Goal: Use online tool/utility: Utilize a website feature to perform a specific function

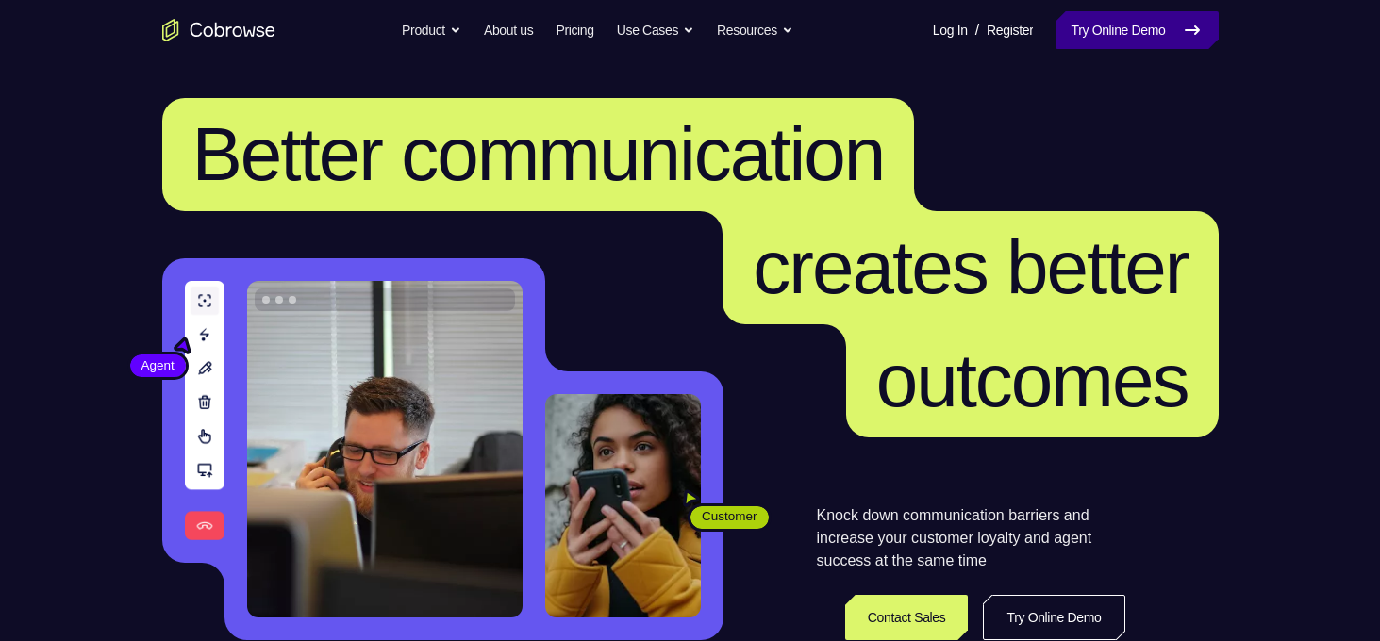
click at [1121, 14] on link "Try Online Demo" at bounding box center [1136, 30] width 162 height 38
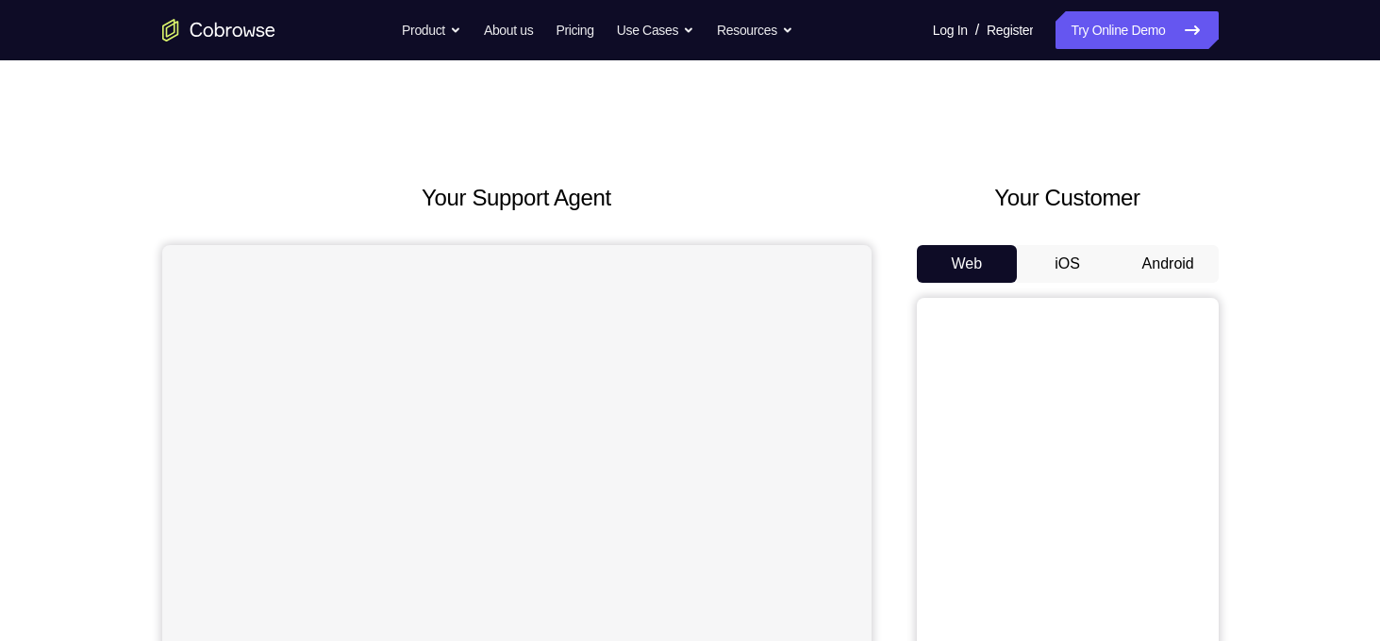
click at [1158, 263] on button "Android" at bounding box center [1167, 264] width 101 height 38
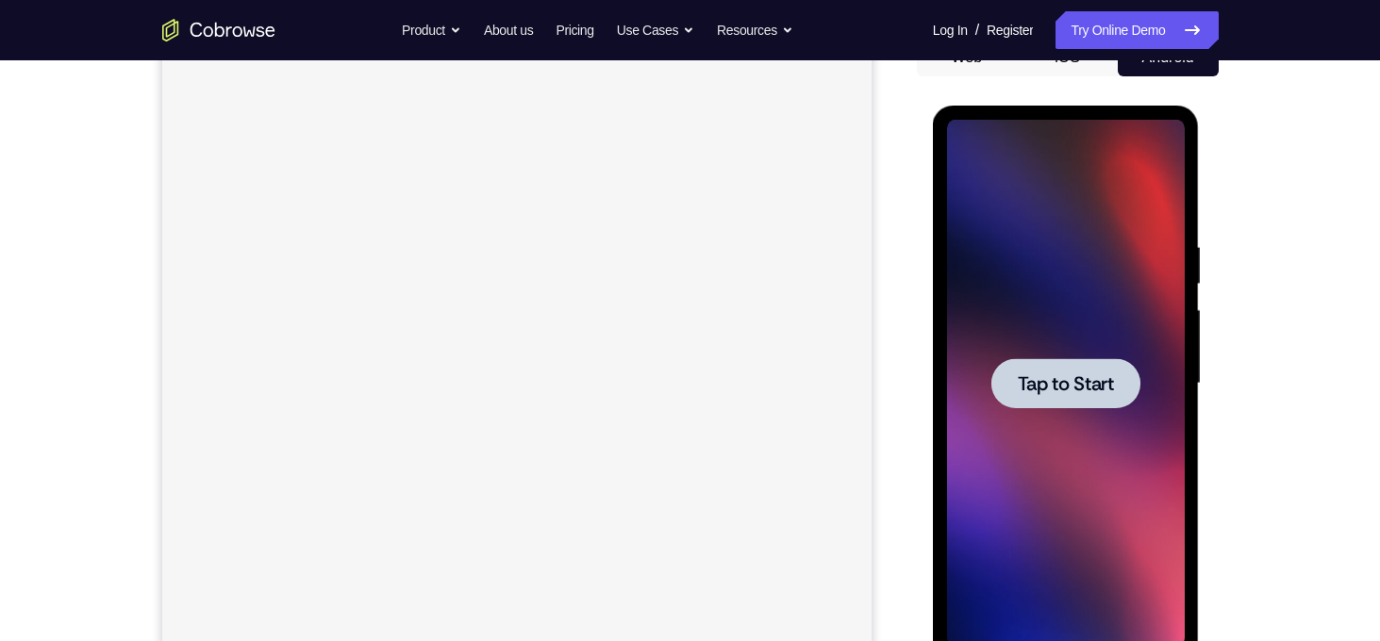
click at [1083, 387] on span "Tap to Start" at bounding box center [1065, 383] width 96 height 19
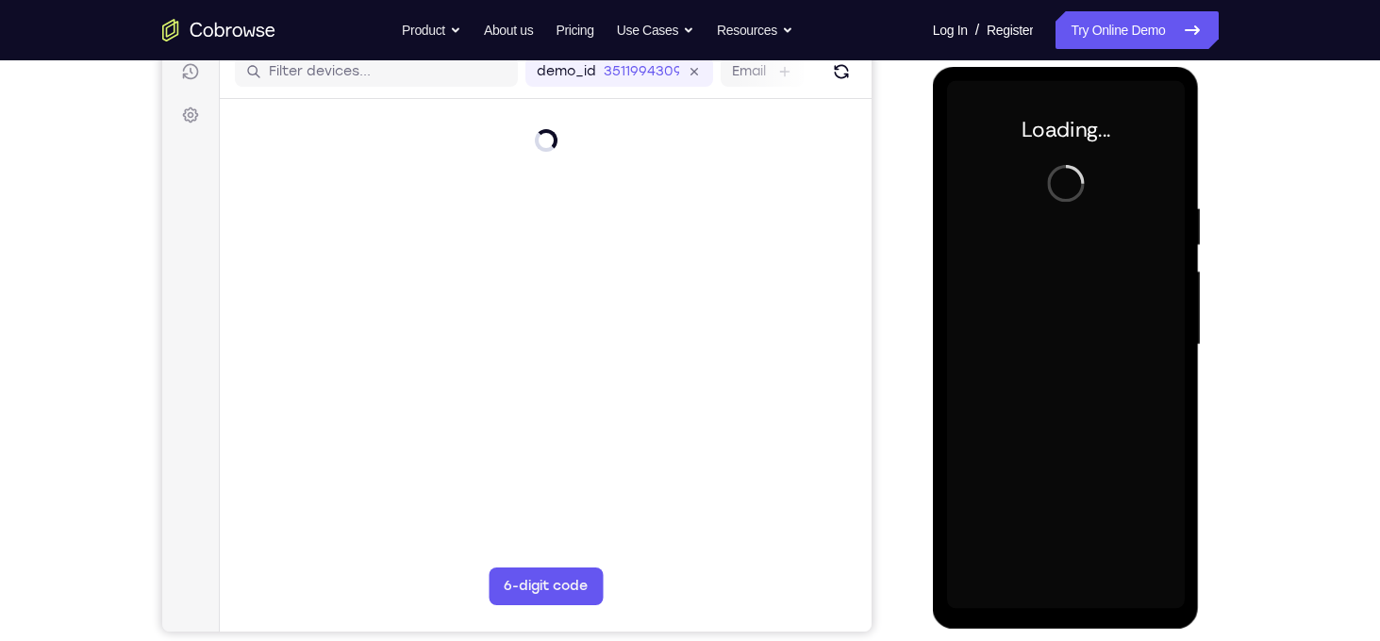
scroll to position [233, 0]
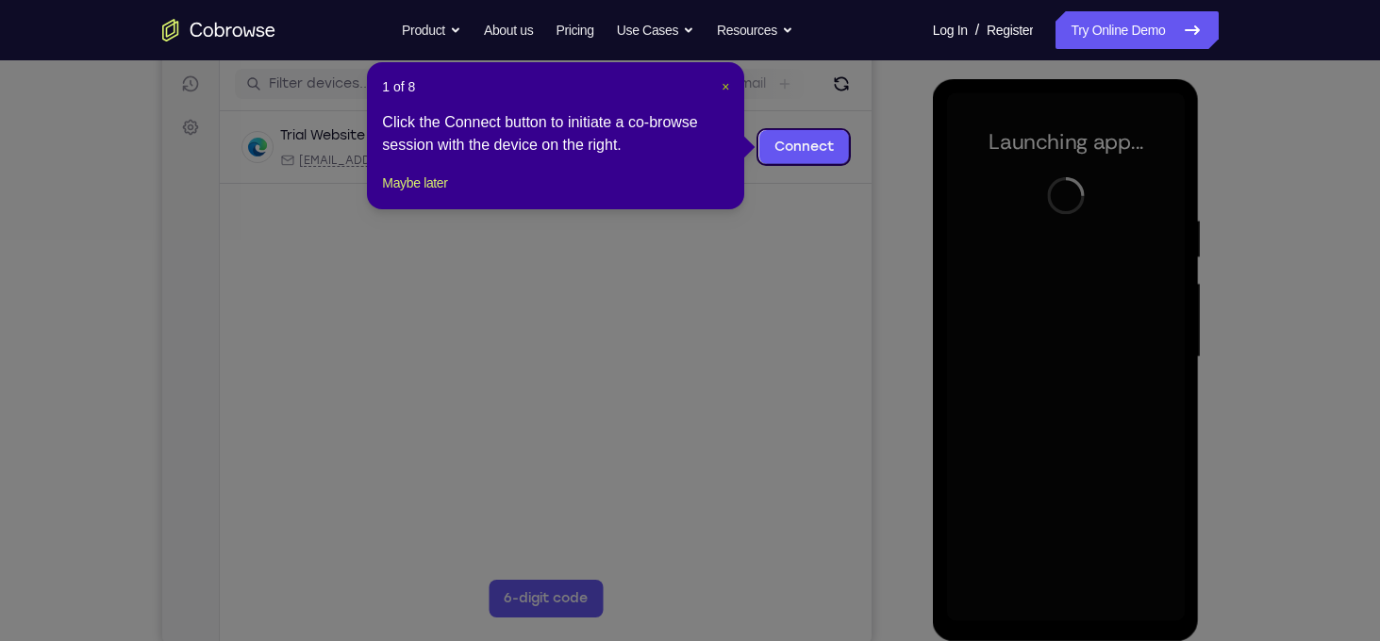
click at [721, 84] on span "×" at bounding box center [725, 86] width 8 height 15
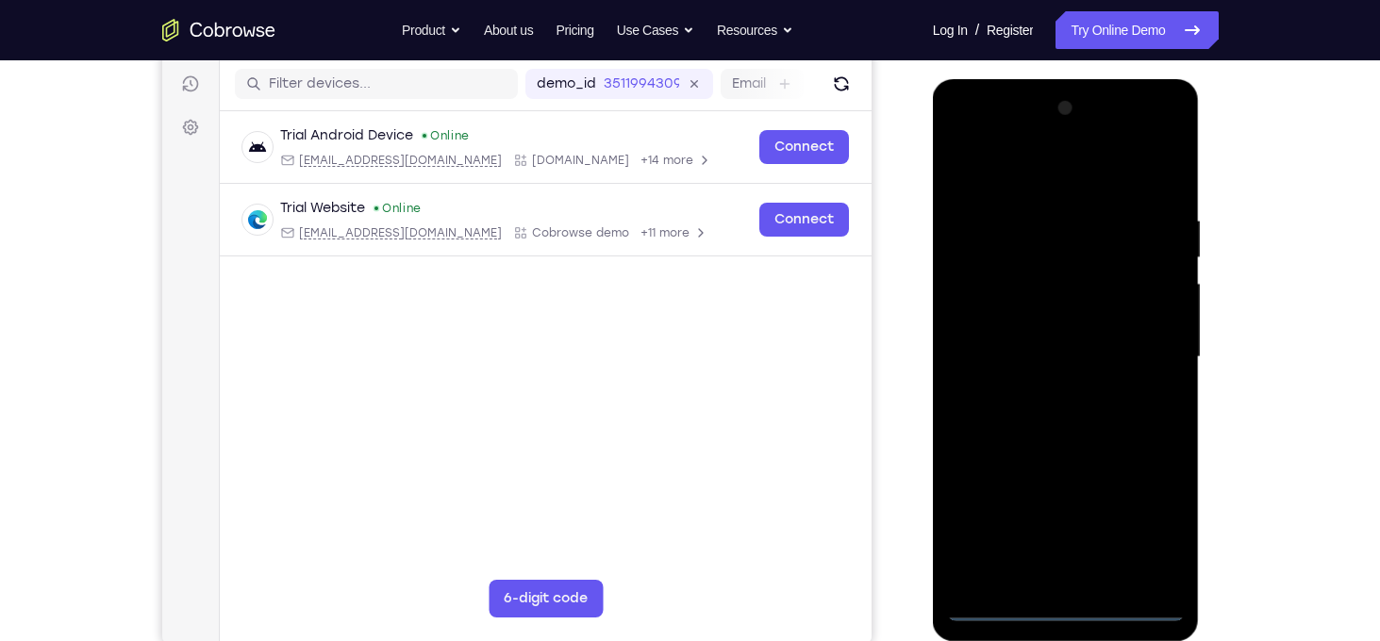
click at [1062, 600] on div at bounding box center [1066, 357] width 238 height 528
click at [1063, 603] on div at bounding box center [1066, 357] width 238 height 528
click at [1152, 521] on div at bounding box center [1066, 357] width 238 height 528
click at [1048, 164] on div at bounding box center [1066, 357] width 238 height 528
click at [1139, 355] on div at bounding box center [1066, 357] width 238 height 528
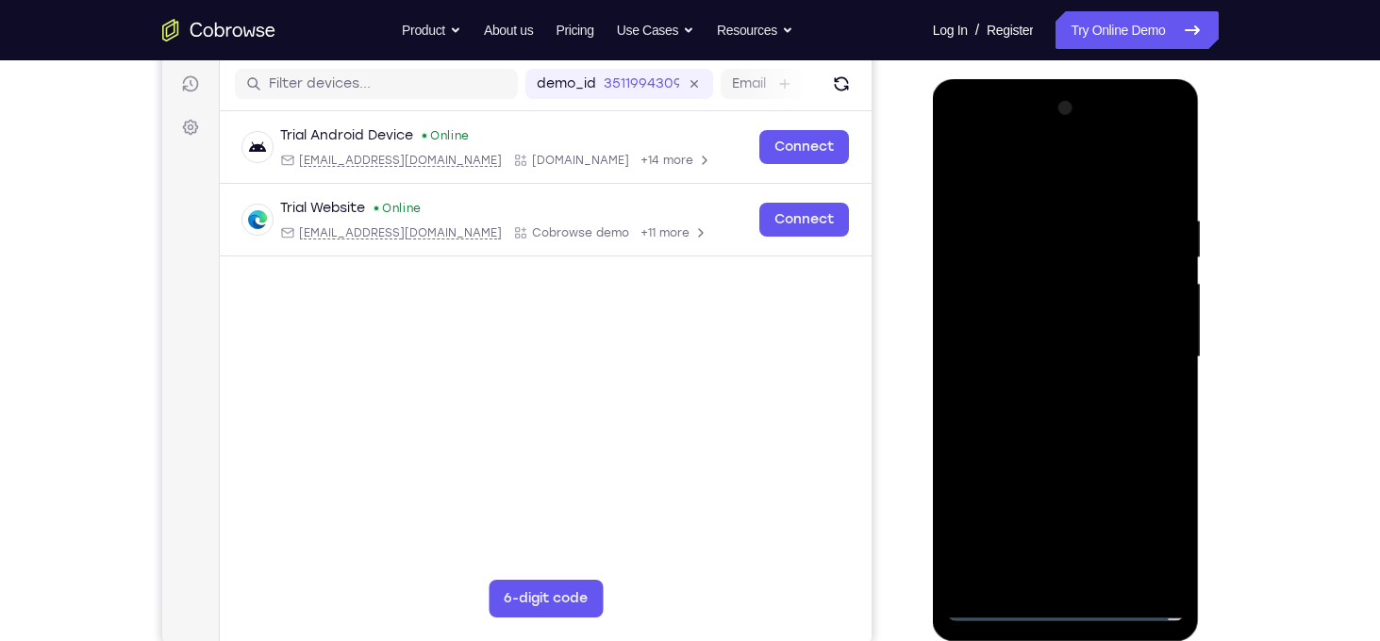
click at [1042, 394] on div at bounding box center [1066, 357] width 238 height 528
click at [1074, 338] on div at bounding box center [1066, 357] width 238 height 528
click at [1047, 318] on div at bounding box center [1066, 357] width 238 height 528
click at [1094, 353] on div at bounding box center [1066, 357] width 238 height 528
click at [1146, 173] on div at bounding box center [1066, 357] width 238 height 528
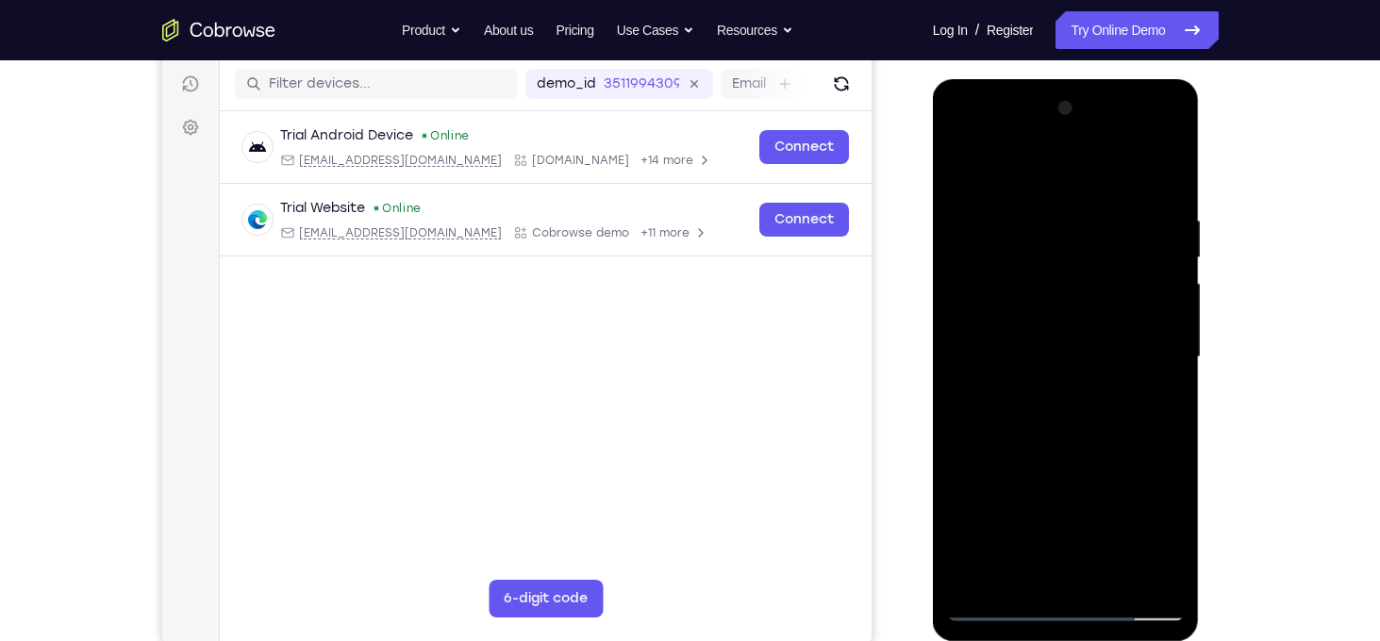
click at [1077, 445] on div at bounding box center [1066, 357] width 238 height 528
click at [1109, 573] on div at bounding box center [1066, 357] width 238 height 528
click at [1077, 461] on div at bounding box center [1066, 357] width 238 height 528
click at [1038, 189] on div at bounding box center [1066, 357] width 238 height 528
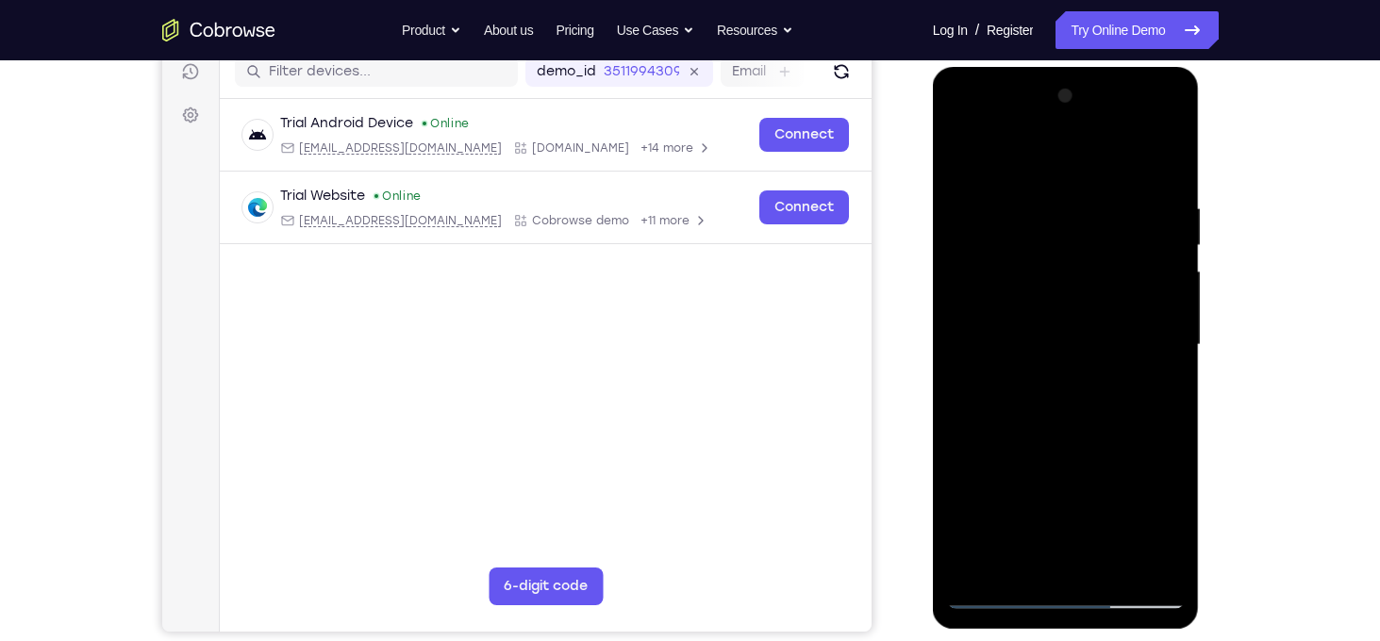
scroll to position [245, 0]
drag, startPoint x: 1079, startPoint y: 307, endPoint x: 1076, endPoint y: 266, distance: 41.6
click at [1076, 266] on div at bounding box center [1066, 345] width 238 height 528
drag, startPoint x: 1069, startPoint y: 256, endPoint x: 1058, endPoint y: 343, distance: 88.4
click at [1058, 343] on div at bounding box center [1066, 345] width 238 height 528
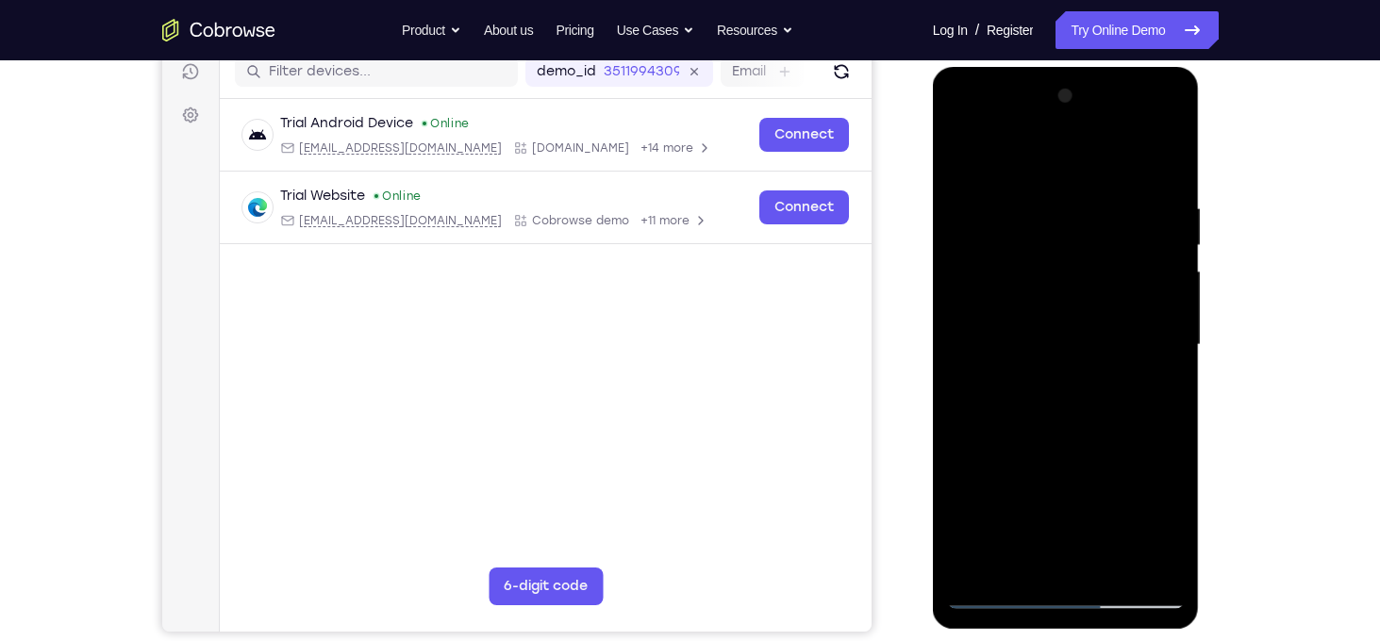
drag, startPoint x: 1069, startPoint y: 298, endPoint x: 1065, endPoint y: 233, distance: 65.2
click at [1065, 233] on div at bounding box center [1066, 345] width 238 height 528
drag, startPoint x: 1053, startPoint y: 349, endPoint x: 1077, endPoint y: 155, distance: 195.7
click at [1077, 155] on div at bounding box center [1066, 345] width 238 height 528
drag, startPoint x: 1068, startPoint y: 330, endPoint x: 1065, endPoint y: 224, distance: 105.7
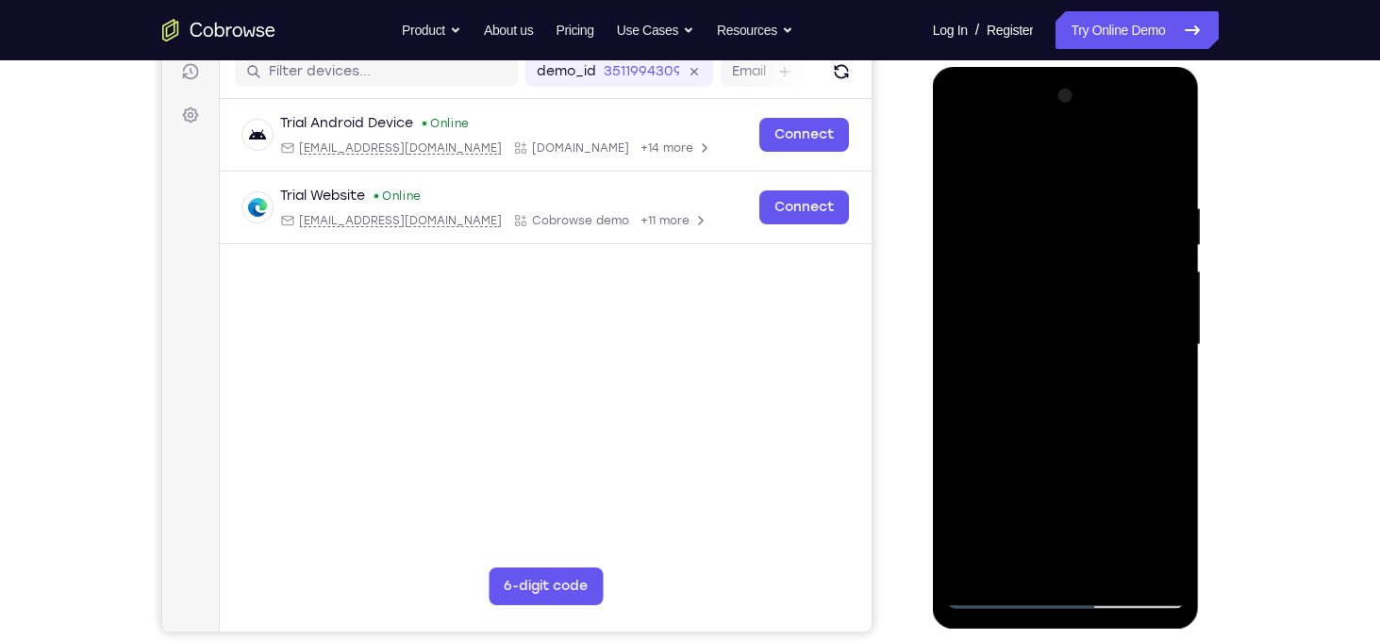
click at [1065, 224] on div at bounding box center [1066, 345] width 238 height 528
drag, startPoint x: 1053, startPoint y: 344, endPoint x: 1054, endPoint y: 239, distance: 105.6
click at [1054, 239] on div at bounding box center [1066, 345] width 238 height 528
drag, startPoint x: 1042, startPoint y: 297, endPoint x: 1035, endPoint y: 219, distance: 78.5
click at [1035, 219] on div at bounding box center [1066, 345] width 238 height 528
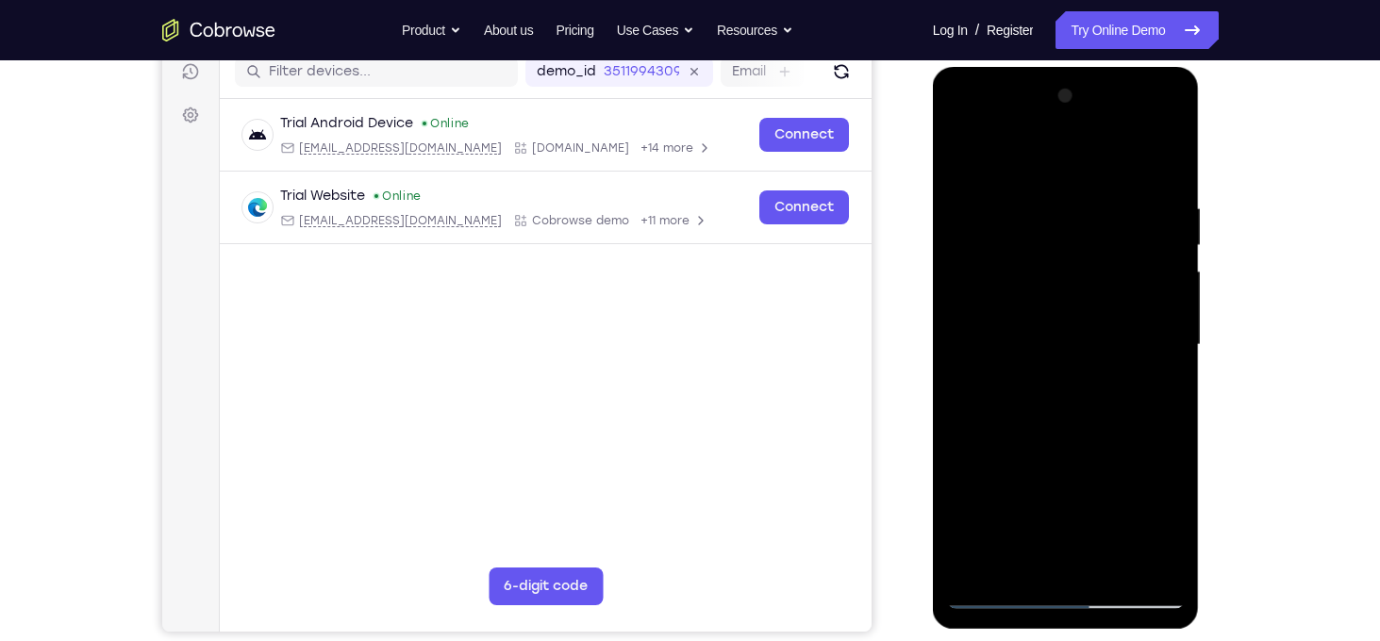
click at [968, 181] on div at bounding box center [1066, 345] width 238 height 528
drag, startPoint x: 1081, startPoint y: 385, endPoint x: 1100, endPoint y: 152, distance: 233.8
click at [1100, 152] on div at bounding box center [1066, 345] width 238 height 528
drag, startPoint x: 1085, startPoint y: 520, endPoint x: 1118, endPoint y: 225, distance: 296.1
click at [1118, 225] on div at bounding box center [1066, 345] width 238 height 528
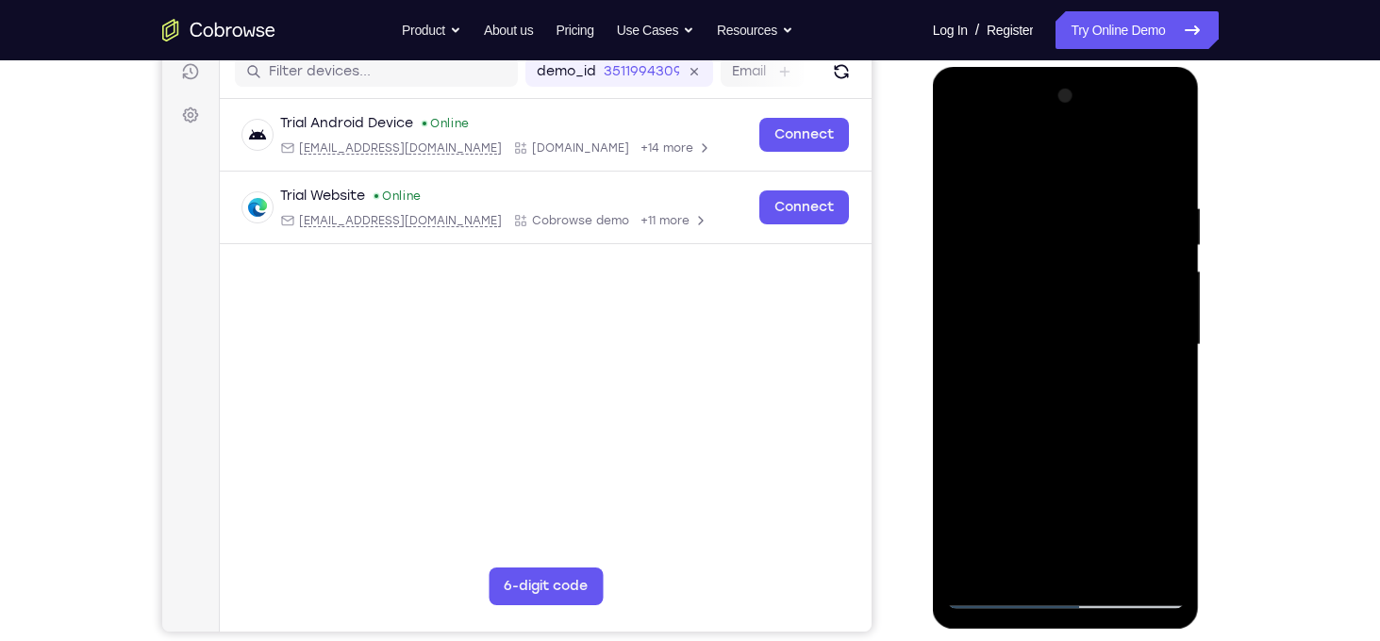
drag, startPoint x: 1066, startPoint y: 538, endPoint x: 1120, endPoint y: 267, distance: 277.0
click at [1120, 267] on div at bounding box center [1066, 345] width 238 height 528
drag, startPoint x: 1070, startPoint y: 539, endPoint x: 1103, endPoint y: 314, distance: 227.8
click at [1103, 314] on div at bounding box center [1066, 345] width 238 height 528
drag, startPoint x: 1063, startPoint y: 538, endPoint x: 1100, endPoint y: 258, distance: 282.6
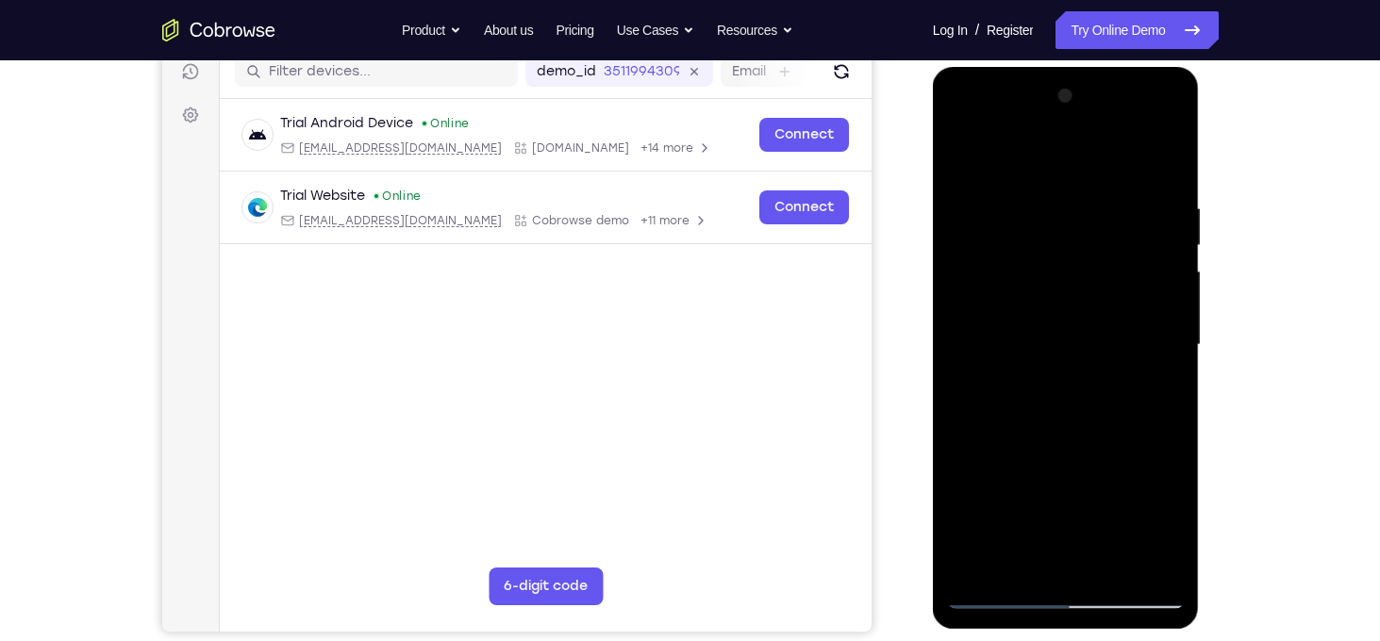
click at [1100, 258] on div at bounding box center [1066, 345] width 238 height 528
drag, startPoint x: 1078, startPoint y: 551, endPoint x: 1111, endPoint y: 263, distance: 289.5
click at [1111, 263] on div at bounding box center [1066, 345] width 238 height 528
drag, startPoint x: 1073, startPoint y: 541, endPoint x: 1091, endPoint y: 310, distance: 231.7
click at [1091, 310] on div at bounding box center [1066, 345] width 238 height 528
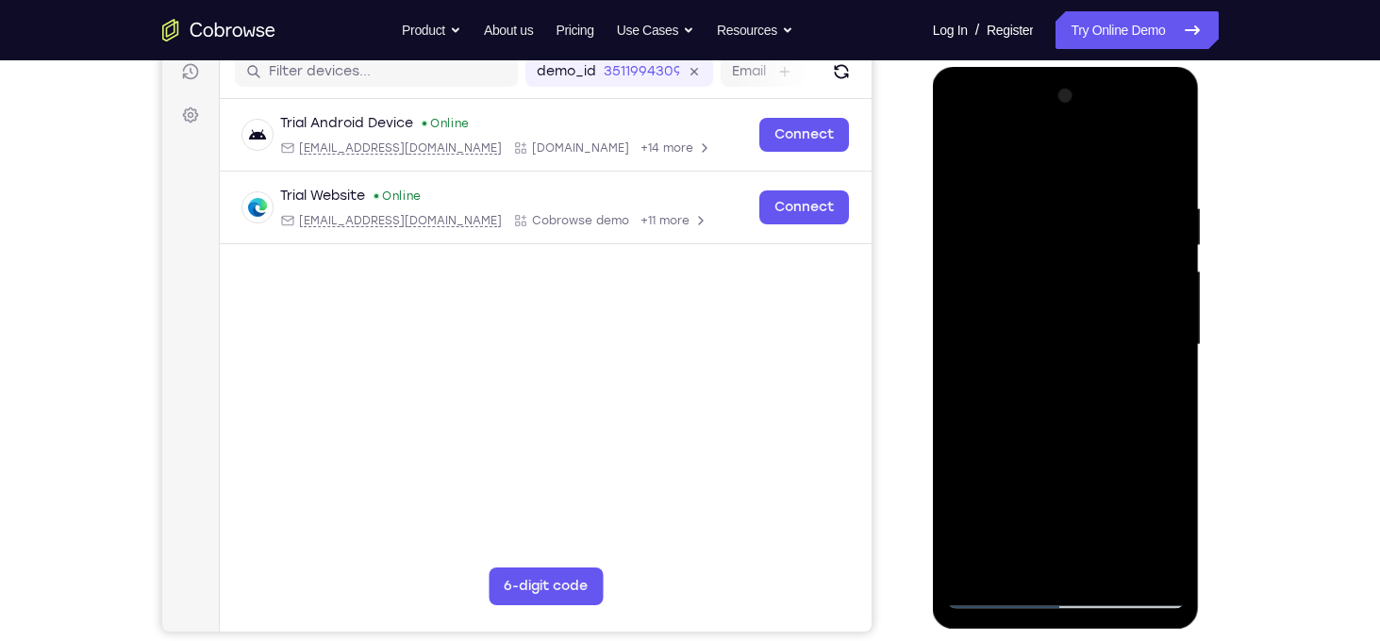
drag, startPoint x: 1070, startPoint y: 526, endPoint x: 1078, endPoint y: 374, distance: 152.0
click at [1078, 374] on div at bounding box center [1066, 345] width 238 height 528
drag, startPoint x: 1063, startPoint y: 535, endPoint x: 1116, endPoint y: 258, distance: 281.3
click at [1116, 258] on div at bounding box center [1066, 345] width 238 height 528
drag, startPoint x: 1067, startPoint y: 534, endPoint x: 1125, endPoint y: 260, distance: 279.6
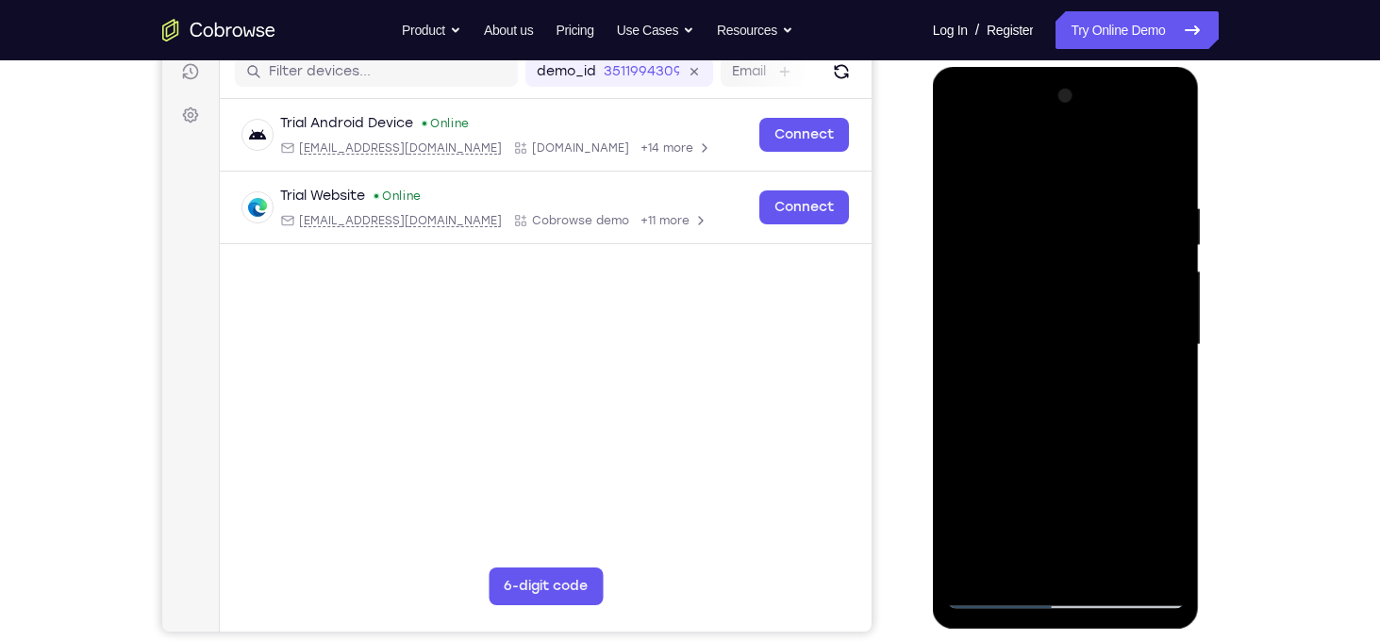
click at [1125, 260] on div at bounding box center [1066, 345] width 238 height 528
drag, startPoint x: 1100, startPoint y: 524, endPoint x: 1163, endPoint y: 255, distance: 276.8
click at [1163, 255] on div at bounding box center [1066, 345] width 238 height 528
drag, startPoint x: 1088, startPoint y: 543, endPoint x: 1116, endPoint y: 364, distance: 181.2
click at [1116, 364] on div at bounding box center [1066, 345] width 238 height 528
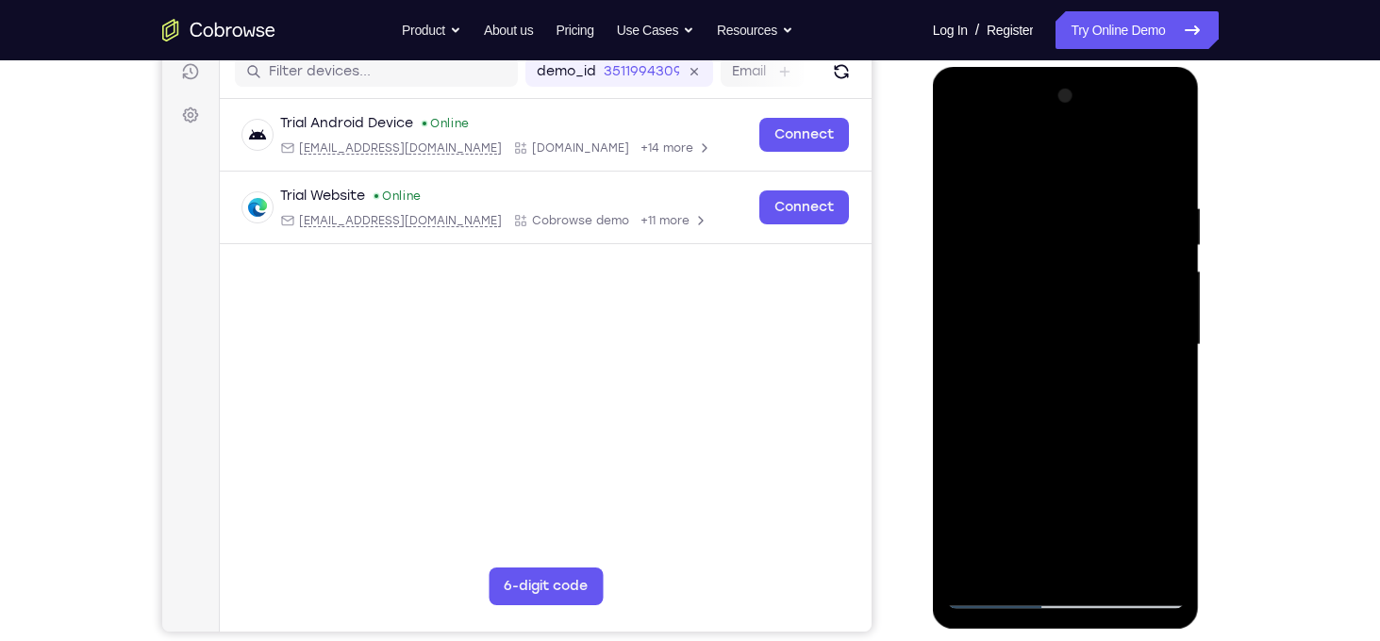
drag, startPoint x: 1103, startPoint y: 494, endPoint x: 1107, endPoint y: 298, distance: 196.2
click at [1107, 298] on div at bounding box center [1066, 345] width 238 height 528
drag, startPoint x: 1070, startPoint y: 537, endPoint x: 1092, endPoint y: 322, distance: 216.1
click at [1092, 322] on div at bounding box center [1066, 345] width 238 height 528
drag, startPoint x: 1073, startPoint y: 550, endPoint x: 1086, endPoint y: 375, distance: 175.0
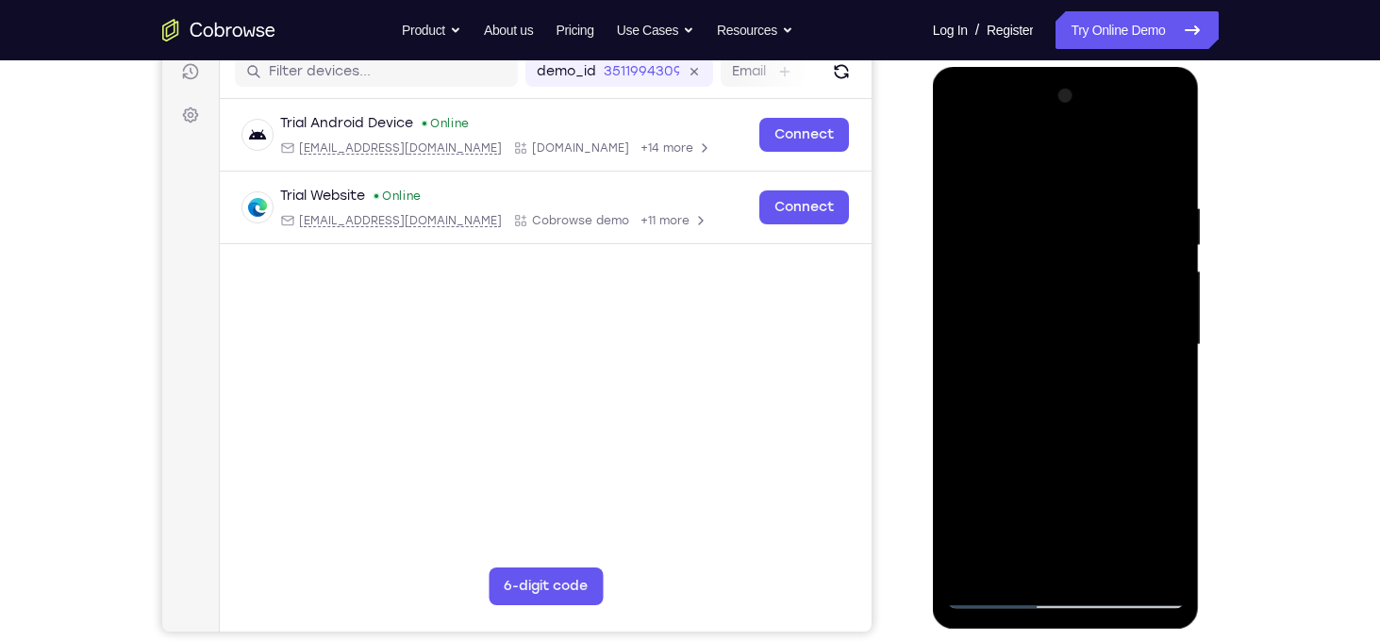
click at [1086, 375] on div at bounding box center [1066, 345] width 238 height 528
drag, startPoint x: 1058, startPoint y: 549, endPoint x: 1070, endPoint y: 398, distance: 151.4
click at [1070, 398] on div at bounding box center [1066, 345] width 238 height 528
drag, startPoint x: 1050, startPoint y: 548, endPoint x: 1066, endPoint y: 370, distance: 178.9
click at [1066, 370] on div at bounding box center [1066, 345] width 238 height 528
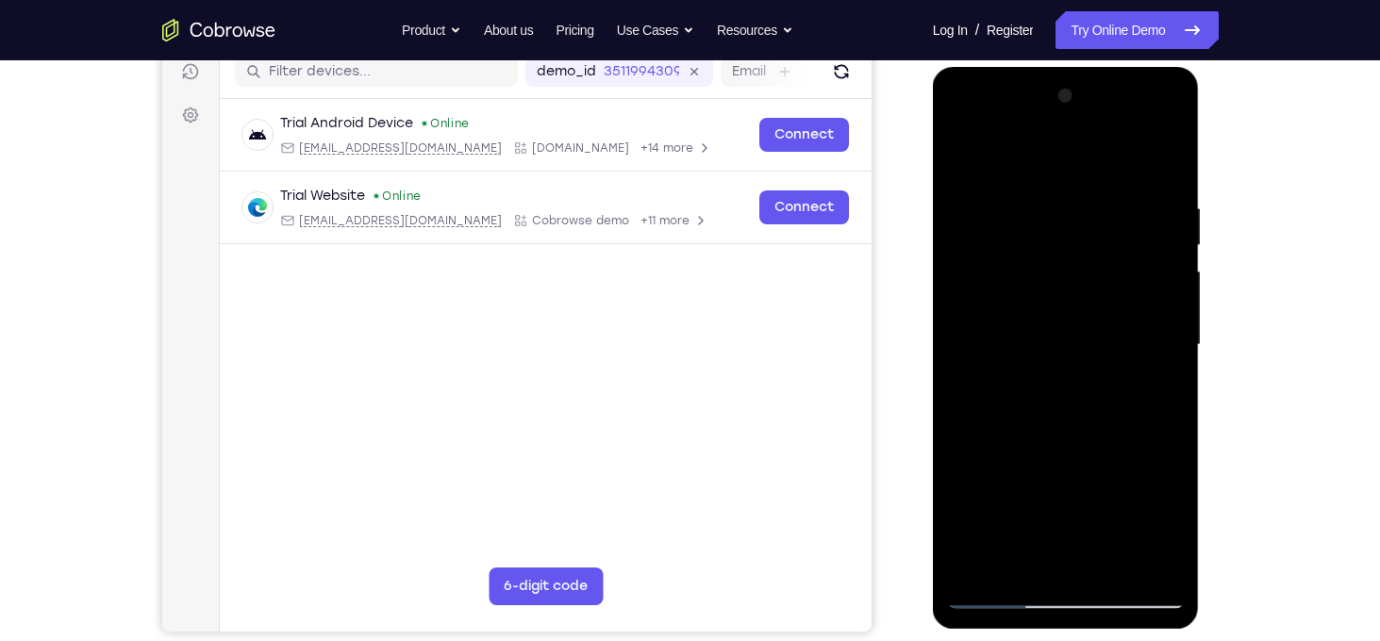
drag, startPoint x: 1051, startPoint y: 564, endPoint x: 1085, endPoint y: 330, distance: 236.3
click at [1085, 330] on div at bounding box center [1066, 345] width 238 height 528
drag, startPoint x: 1075, startPoint y: 552, endPoint x: 1090, endPoint y: 317, distance: 235.3
click at [1090, 317] on div at bounding box center [1066, 345] width 238 height 528
drag, startPoint x: 1077, startPoint y: 547, endPoint x: 1098, endPoint y: 304, distance: 244.2
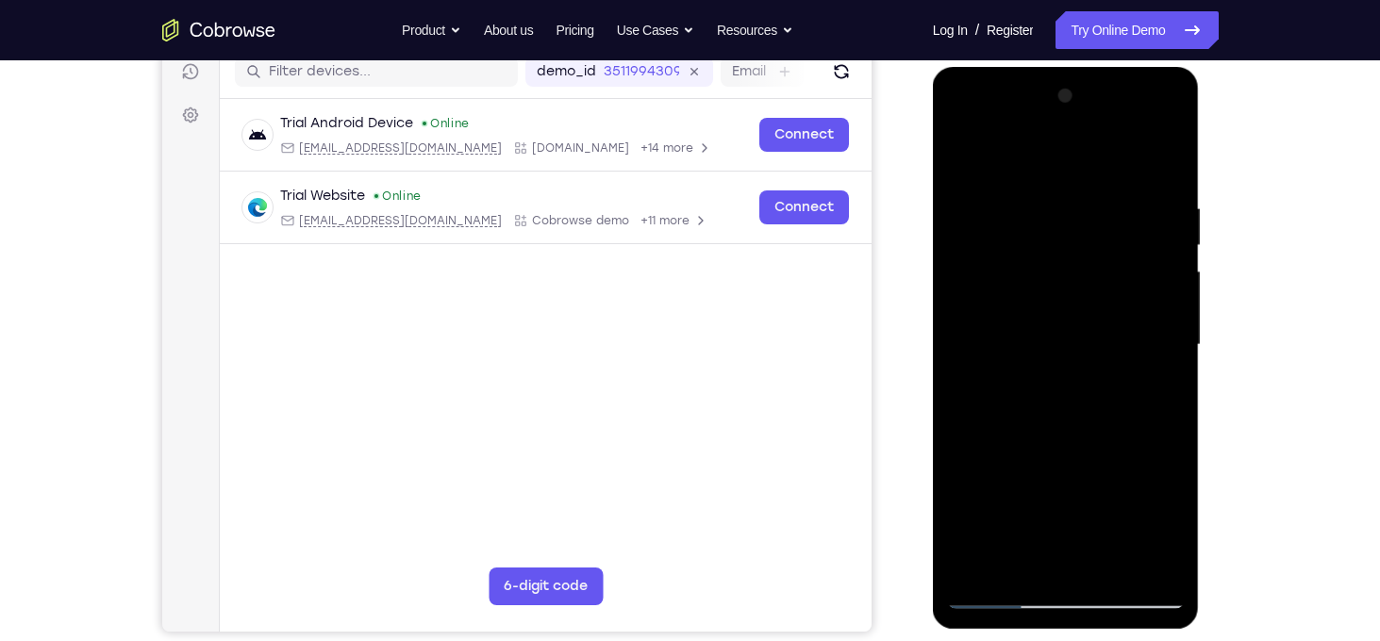
click at [1098, 304] on div at bounding box center [1066, 345] width 238 height 528
drag, startPoint x: 1058, startPoint y: 537, endPoint x: 1065, endPoint y: 375, distance: 161.4
click at [1065, 375] on div at bounding box center [1066, 345] width 238 height 528
drag, startPoint x: 1061, startPoint y: 486, endPoint x: 1063, endPoint y: 271, distance: 215.0
click at [1063, 271] on div at bounding box center [1066, 345] width 238 height 528
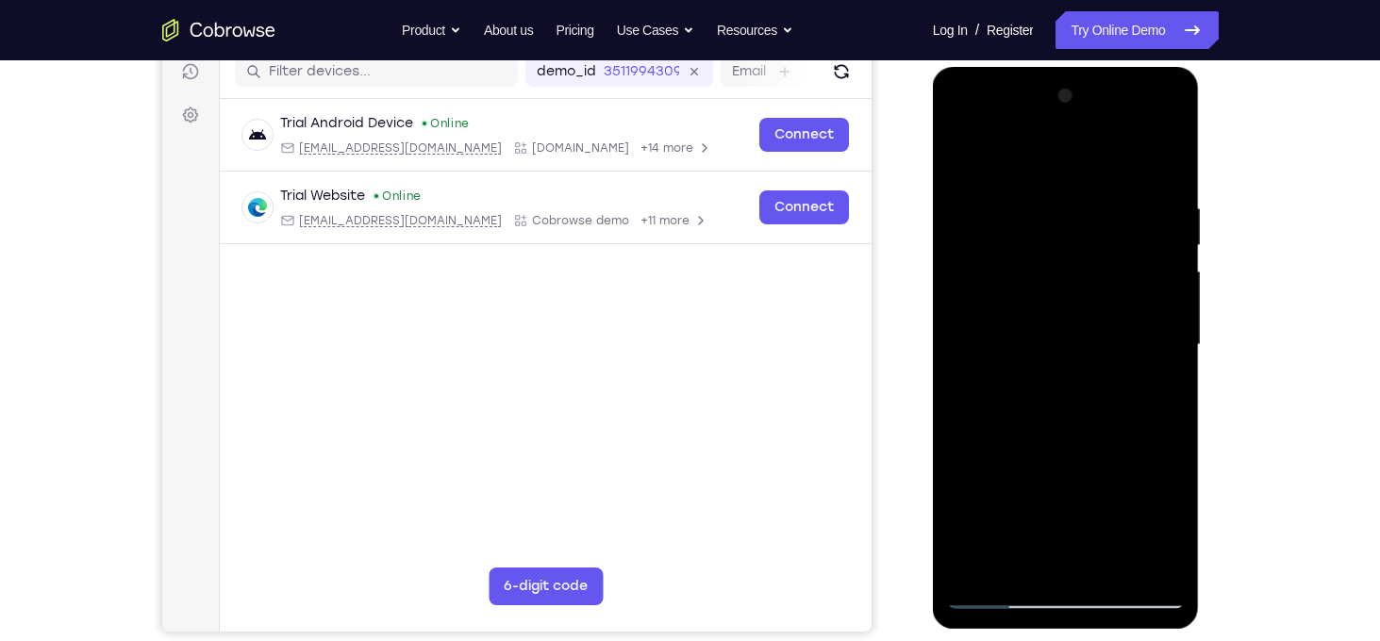
drag, startPoint x: 1063, startPoint y: 547, endPoint x: 1117, endPoint y: 184, distance: 367.1
click at [1117, 184] on div at bounding box center [1066, 345] width 238 height 528
drag, startPoint x: 1079, startPoint y: 541, endPoint x: 1084, endPoint y: 455, distance: 86.0
click at [1084, 455] on div at bounding box center [1066, 345] width 238 height 528
drag, startPoint x: 1035, startPoint y: 475, endPoint x: 1034, endPoint y: 301, distance: 174.5
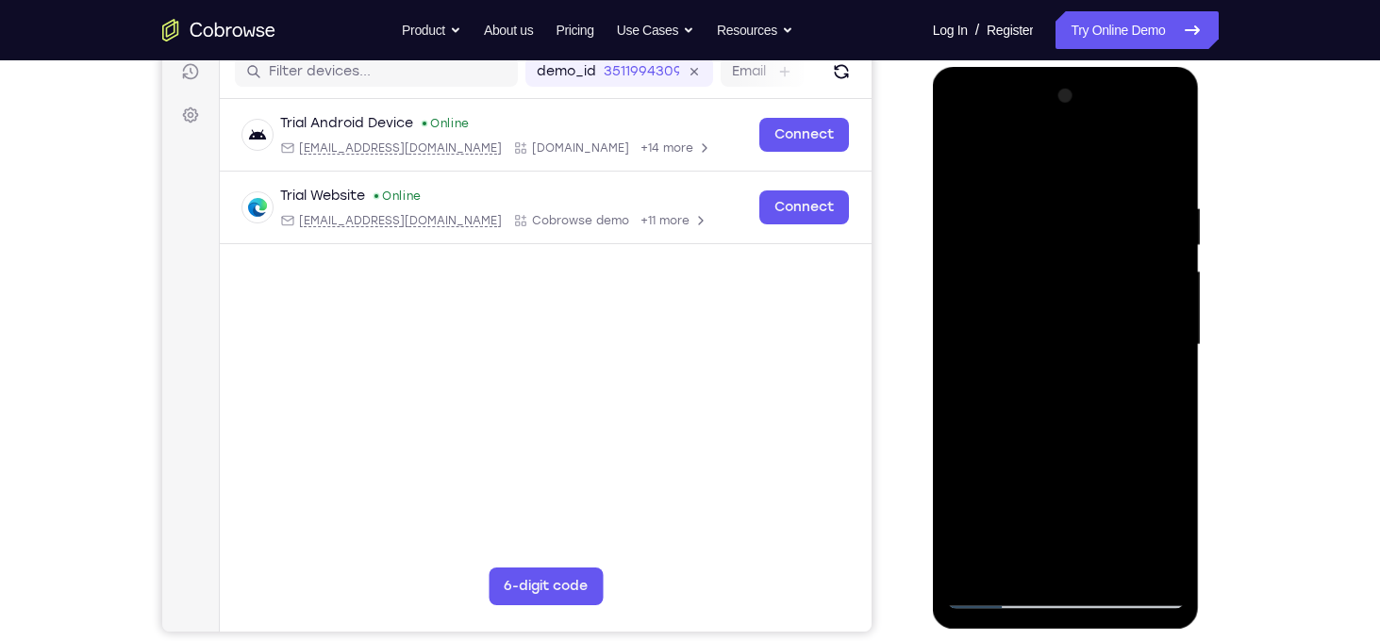
click at [1034, 301] on div at bounding box center [1066, 345] width 238 height 528
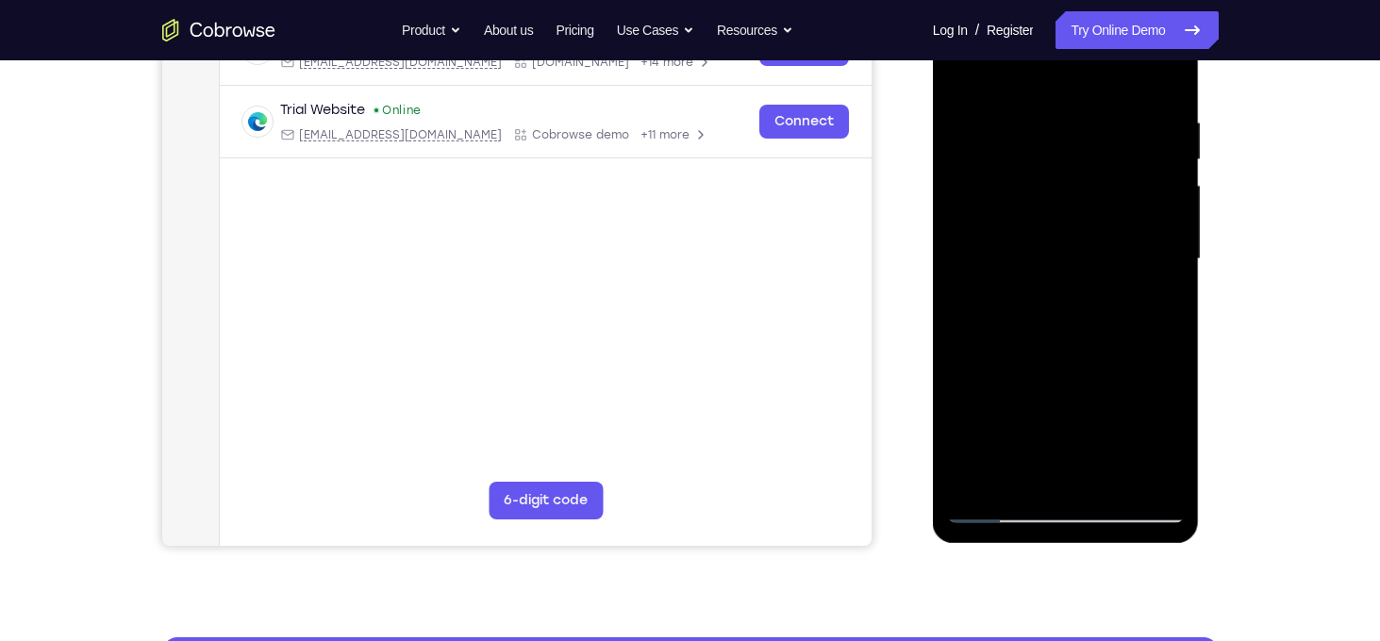
scroll to position [332, 0]
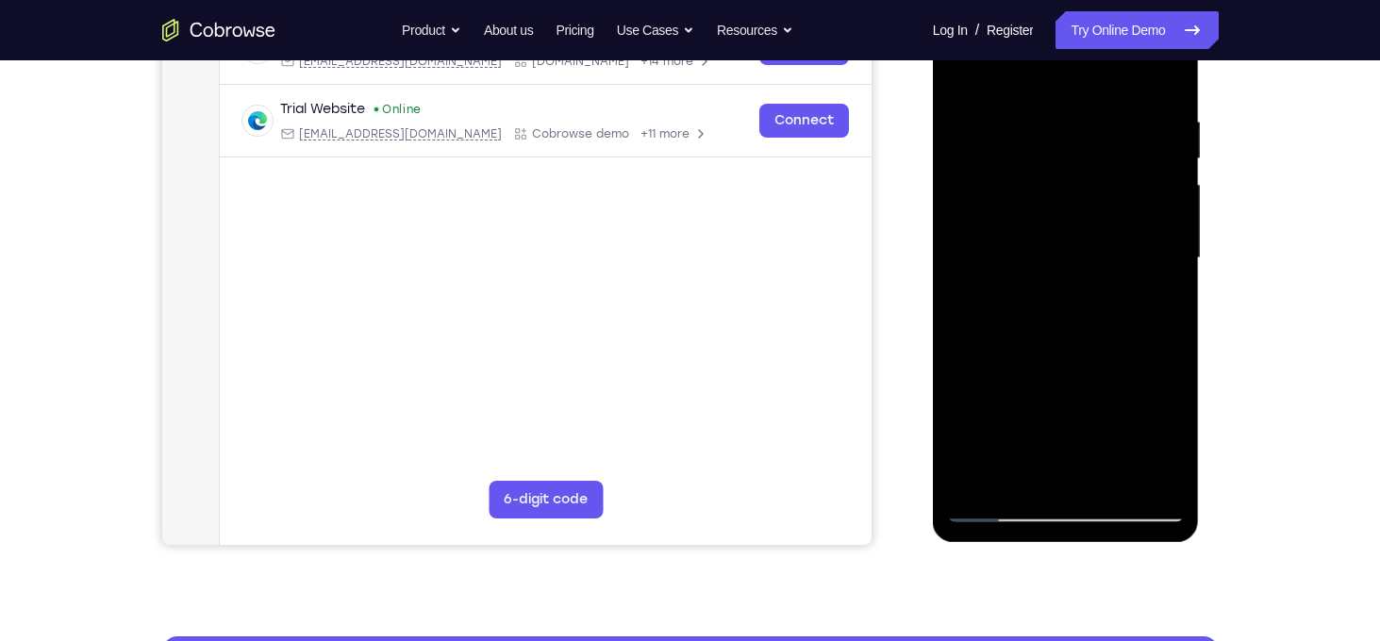
drag, startPoint x: 1043, startPoint y: 422, endPoint x: 1042, endPoint y: 245, distance: 176.3
click at [1042, 245] on div at bounding box center [1066, 258] width 238 height 528
click at [1049, 471] on div at bounding box center [1066, 258] width 238 height 528
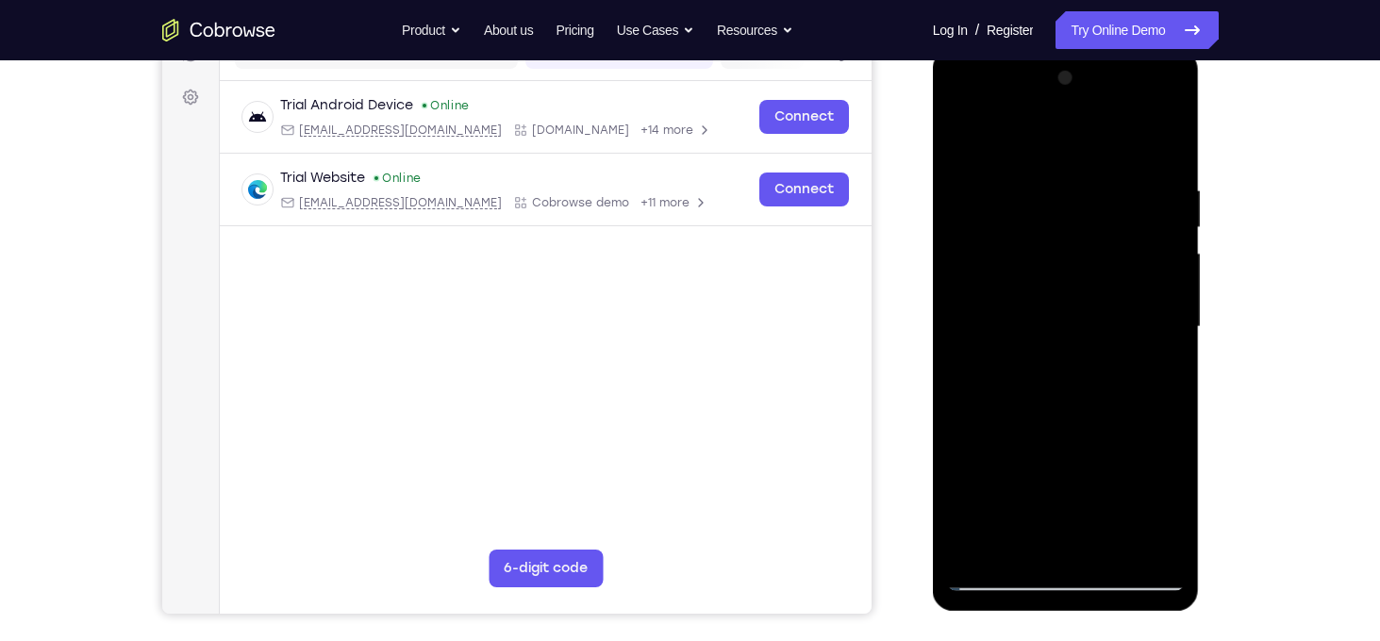
scroll to position [256, 0]
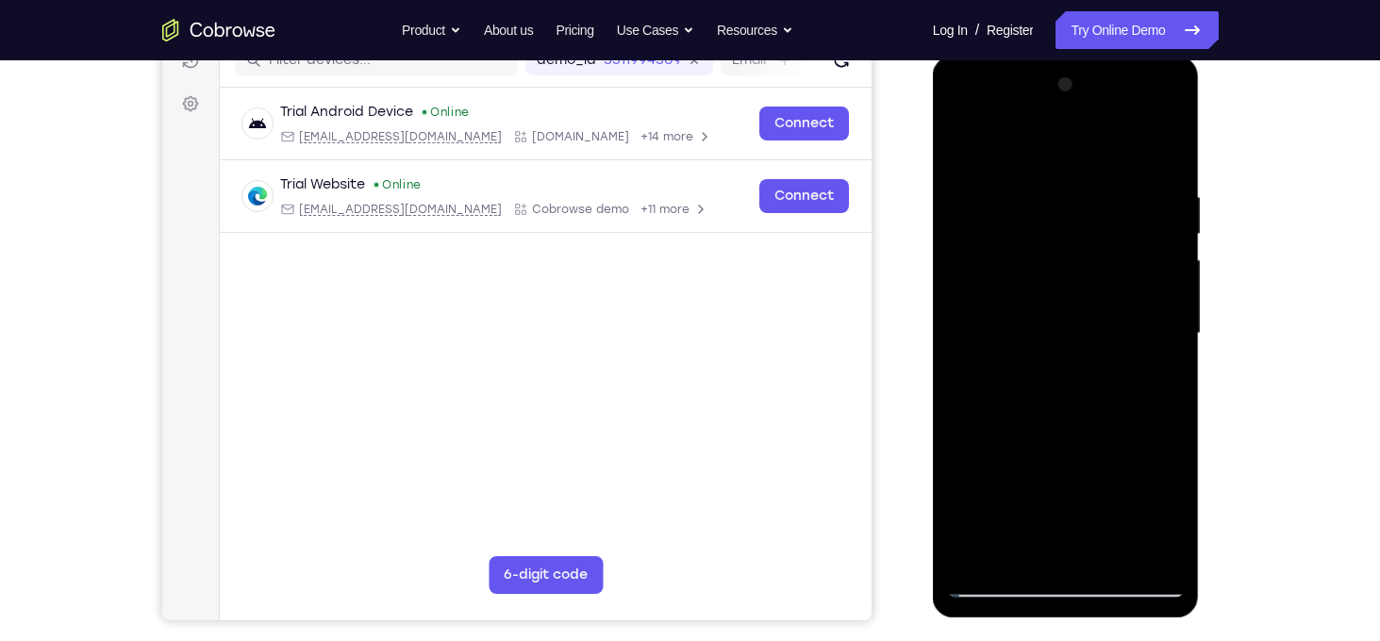
click at [964, 144] on div at bounding box center [1066, 334] width 238 height 528
click at [970, 137] on div at bounding box center [1066, 334] width 238 height 528
click at [1170, 136] on div at bounding box center [1066, 334] width 238 height 528
click at [1027, 223] on div at bounding box center [1066, 334] width 238 height 528
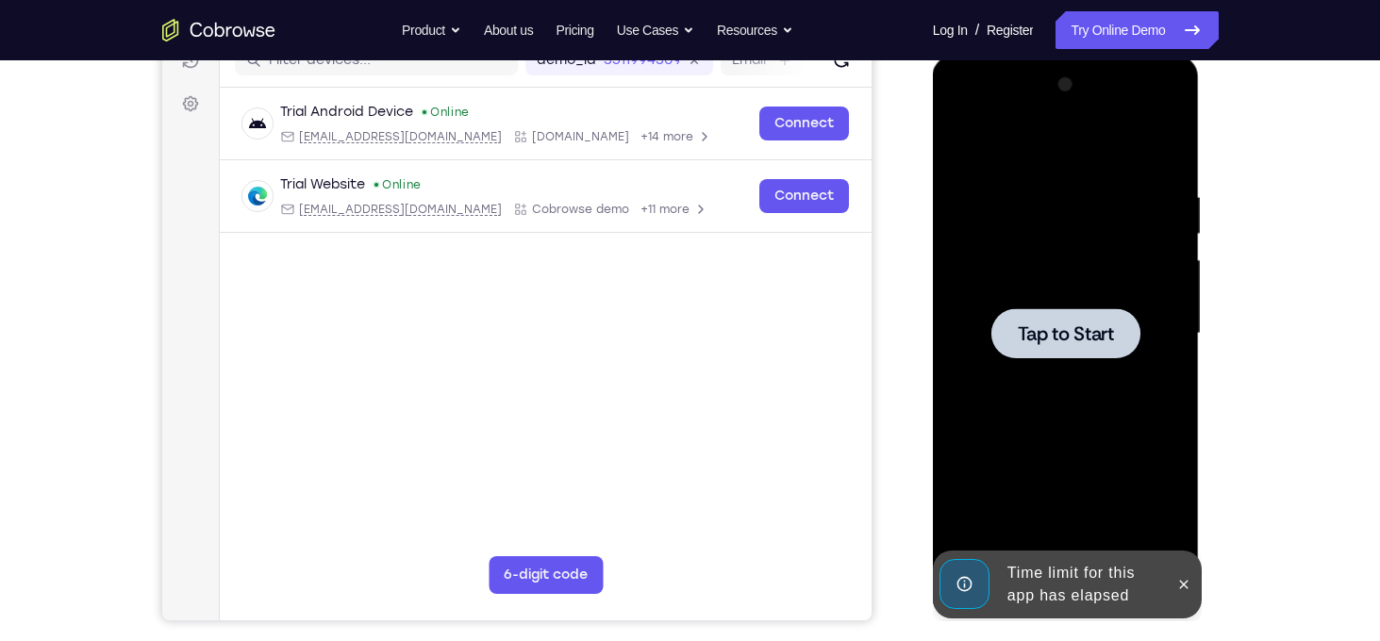
click at [1072, 358] on div at bounding box center [1066, 334] width 238 height 528
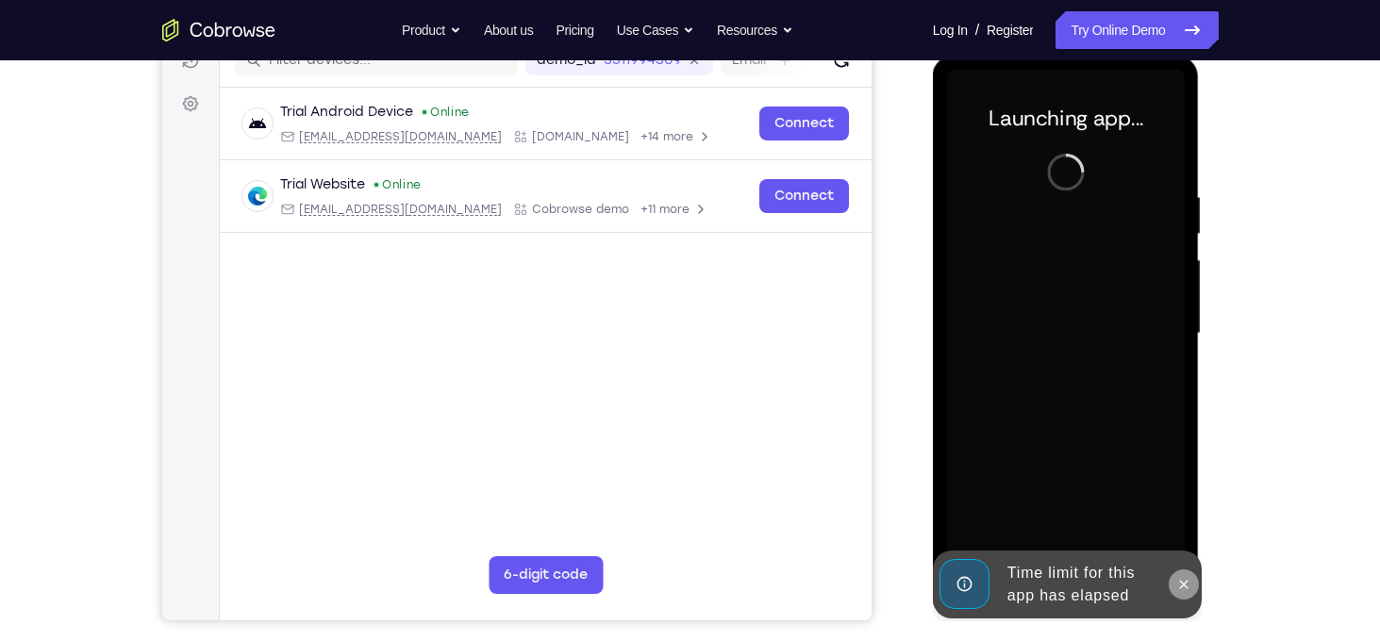
click at [1184, 587] on icon at bounding box center [1183, 584] width 15 height 15
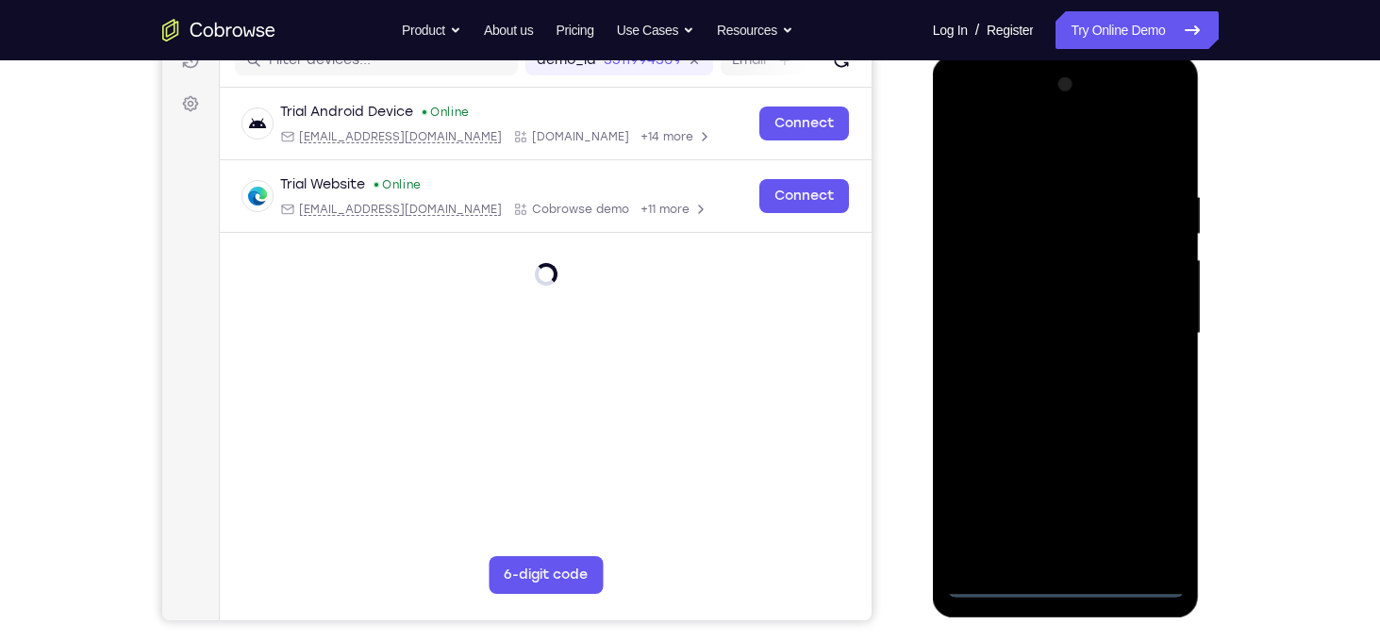
click at [1053, 587] on div at bounding box center [1066, 334] width 238 height 528
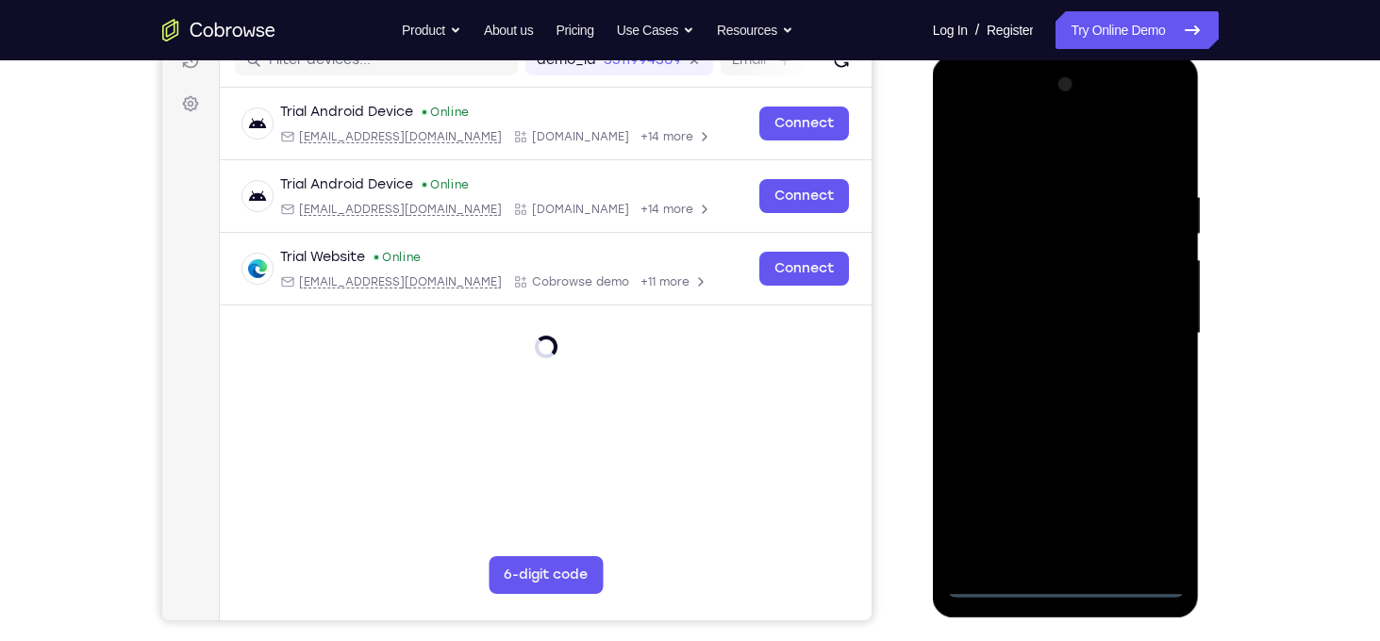
click at [1145, 517] on div at bounding box center [1066, 334] width 238 height 528
click at [1035, 142] on div at bounding box center [1066, 334] width 238 height 528
click at [1159, 337] on div at bounding box center [1066, 334] width 238 height 528
click at [1049, 372] on div at bounding box center [1066, 334] width 238 height 528
click at [1080, 319] on div at bounding box center [1066, 334] width 238 height 528
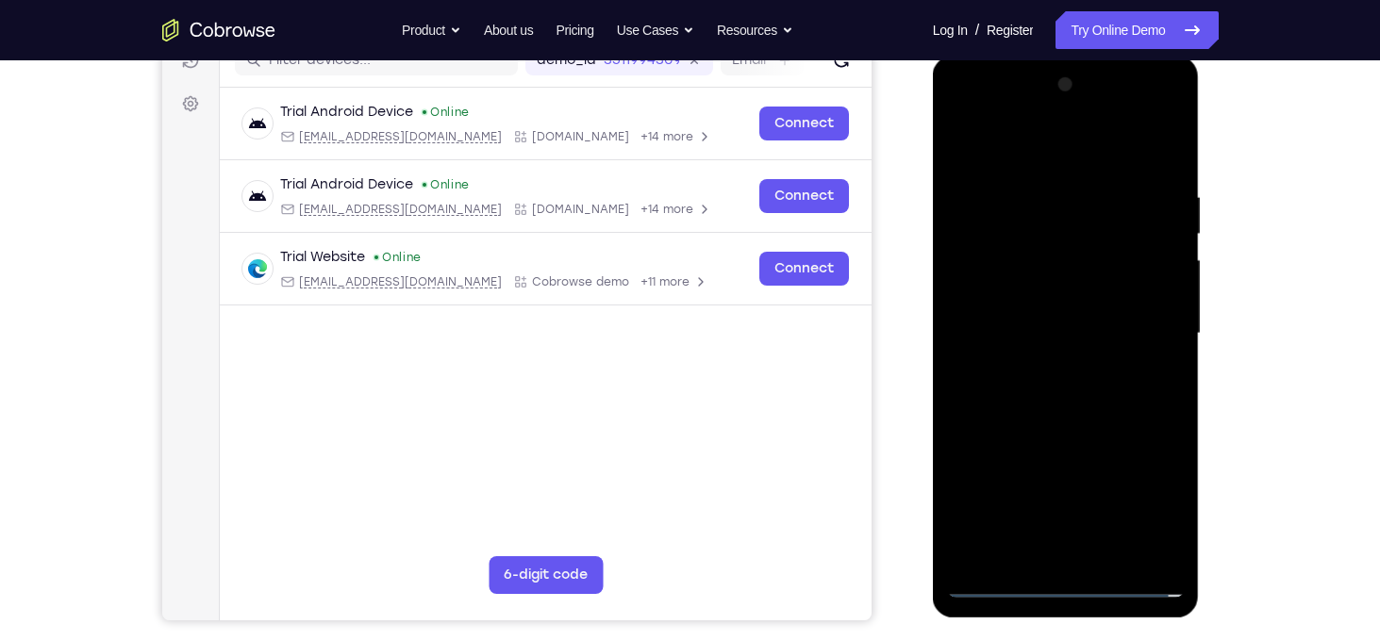
click at [1059, 306] on div at bounding box center [1066, 334] width 238 height 528
click at [1068, 345] on div at bounding box center [1066, 334] width 238 height 528
click at [1077, 422] on div at bounding box center [1066, 334] width 238 height 528
click at [1170, 556] on div at bounding box center [1066, 334] width 238 height 528
drag, startPoint x: 1102, startPoint y: 161, endPoint x: 1101, endPoint y: 78, distance: 83.0
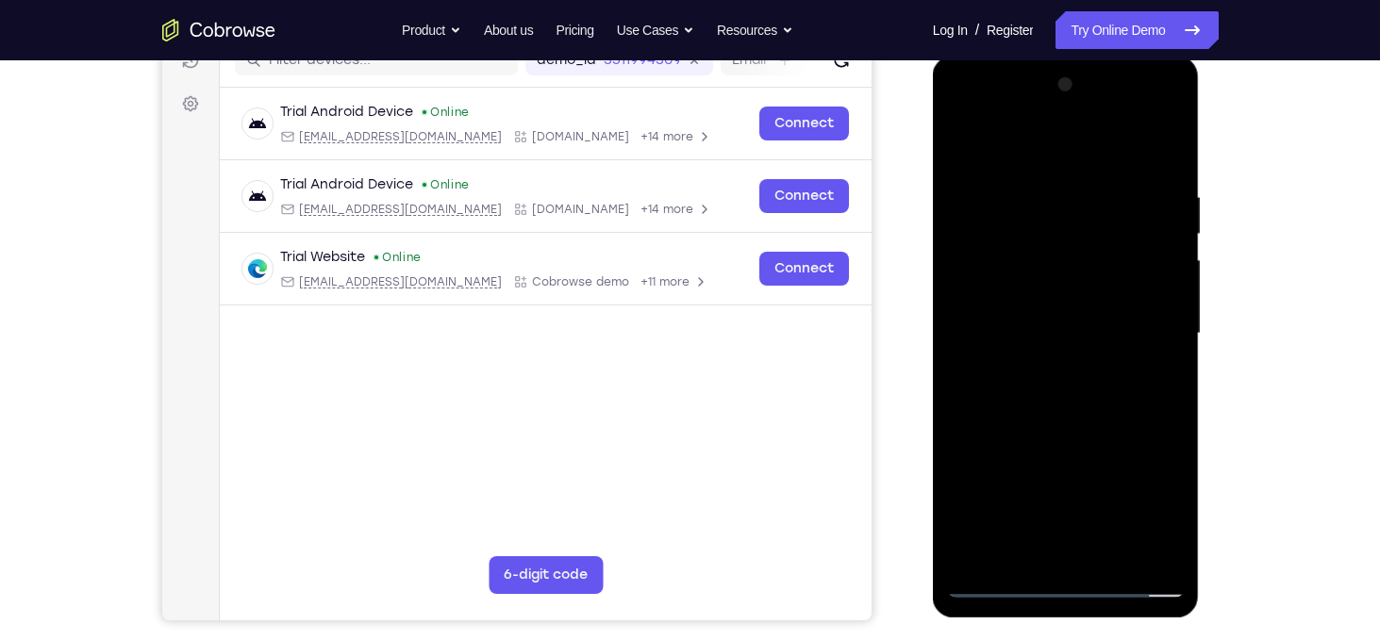
click at [1101, 78] on div at bounding box center [1066, 334] width 238 height 528
click at [1115, 550] on div at bounding box center [1066, 334] width 238 height 528
click at [1076, 437] on div at bounding box center [1066, 334] width 238 height 528
click at [1002, 588] on div at bounding box center [1066, 334] width 238 height 528
click at [1095, 306] on div at bounding box center [1066, 334] width 238 height 528
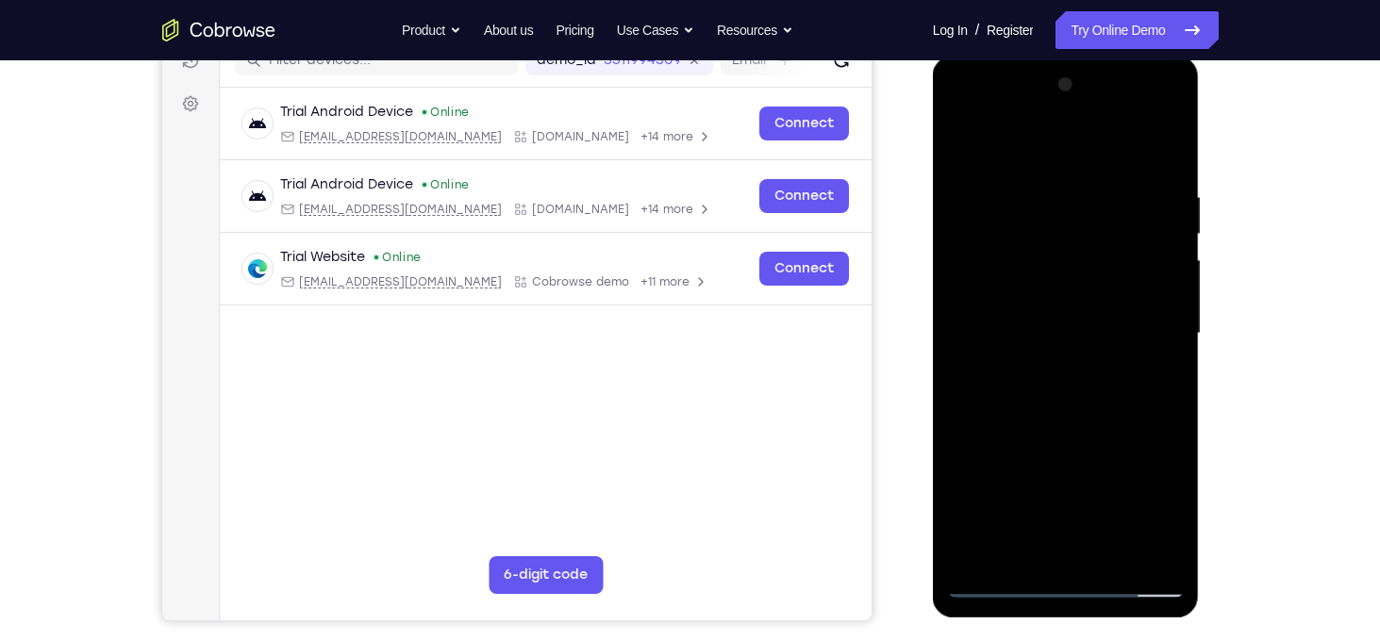
click at [1095, 306] on div at bounding box center [1066, 334] width 238 height 528
click at [1174, 376] on div at bounding box center [1066, 334] width 238 height 528
click at [962, 378] on div at bounding box center [1066, 334] width 238 height 528
click at [1166, 144] on div at bounding box center [1066, 334] width 238 height 528
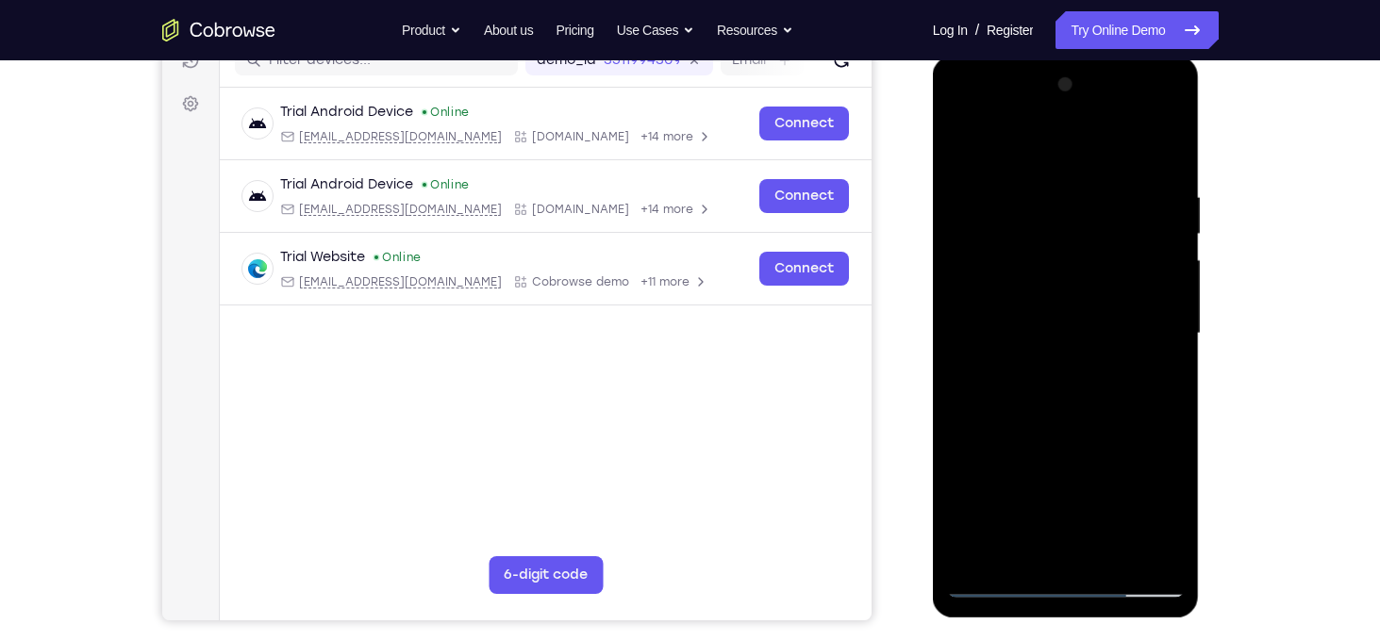
click at [1091, 224] on div at bounding box center [1066, 334] width 238 height 528
click at [1103, 224] on div at bounding box center [1066, 334] width 238 height 528
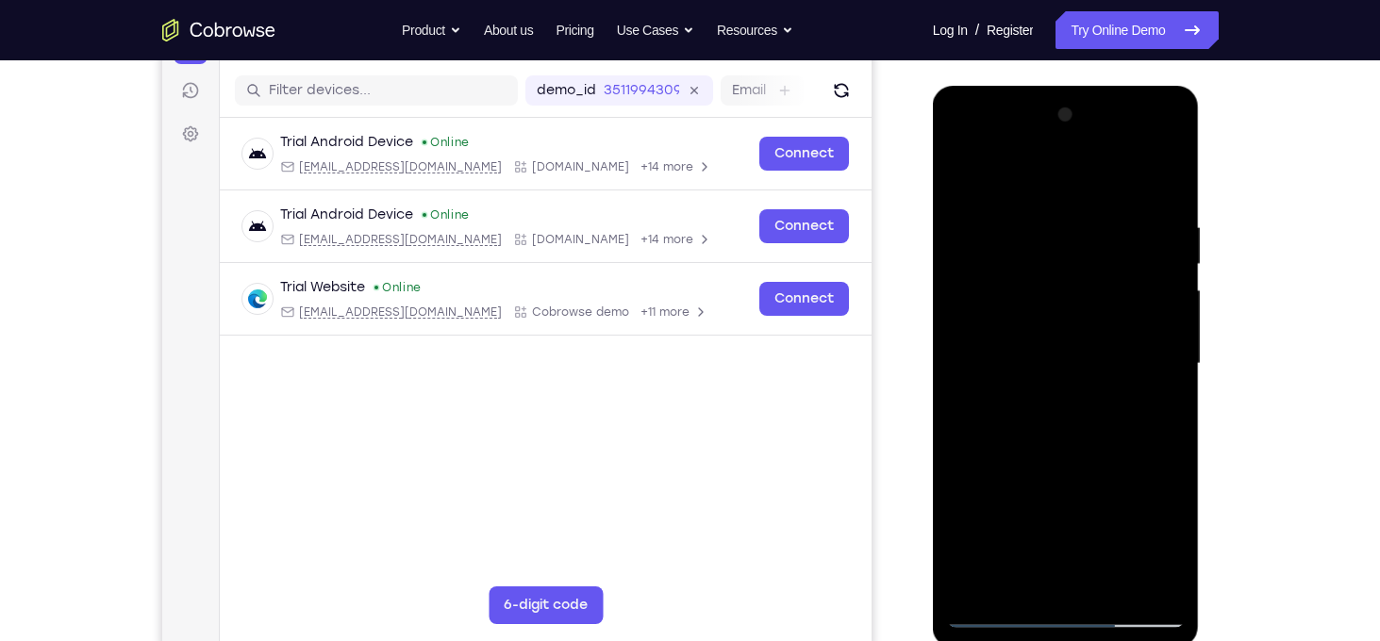
scroll to position [225, 0]
drag, startPoint x: 1065, startPoint y: 400, endPoint x: 1035, endPoint y: 558, distance: 161.1
click at [1035, 558] on div at bounding box center [1066, 365] width 238 height 528
click at [1003, 267] on div at bounding box center [1066, 365] width 238 height 528
drag, startPoint x: 1049, startPoint y: 207, endPoint x: 1051, endPoint y: 385, distance: 178.2
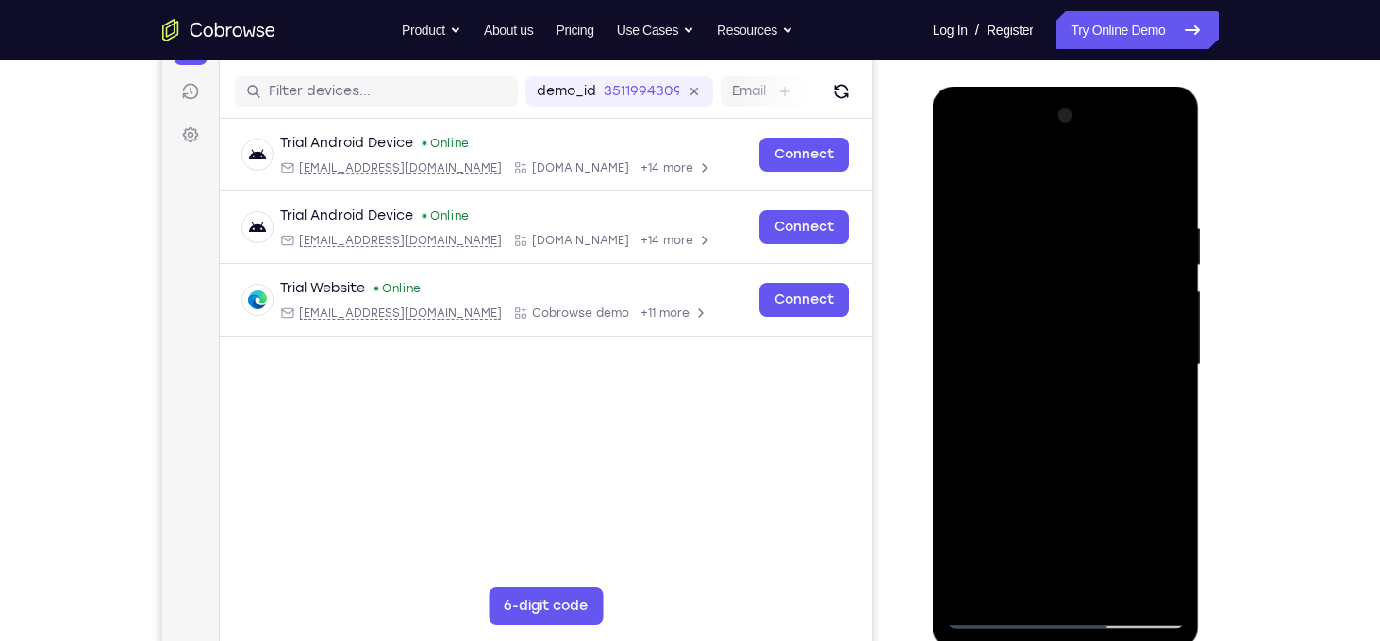
click at [1051, 385] on div at bounding box center [1066, 365] width 238 height 528
click at [968, 179] on div at bounding box center [1066, 365] width 238 height 528
click at [1169, 585] on div at bounding box center [1066, 365] width 238 height 528
click at [1052, 208] on div at bounding box center [1066, 365] width 238 height 528
click at [1159, 303] on div at bounding box center [1066, 365] width 238 height 528
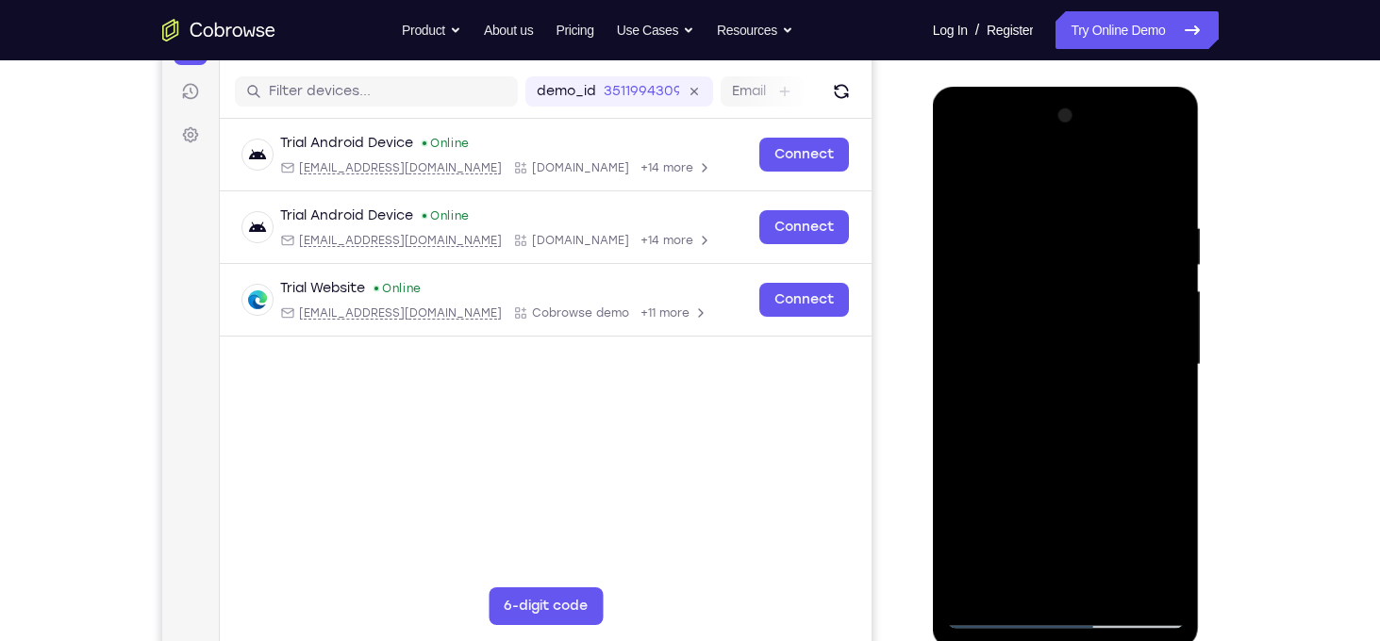
click at [1159, 303] on div at bounding box center [1066, 365] width 238 height 528
drag, startPoint x: 1159, startPoint y: 303, endPoint x: 1002, endPoint y: 322, distance: 157.7
click at [1002, 322] on div at bounding box center [1066, 365] width 238 height 528
click at [1151, 329] on div at bounding box center [1066, 365] width 238 height 528
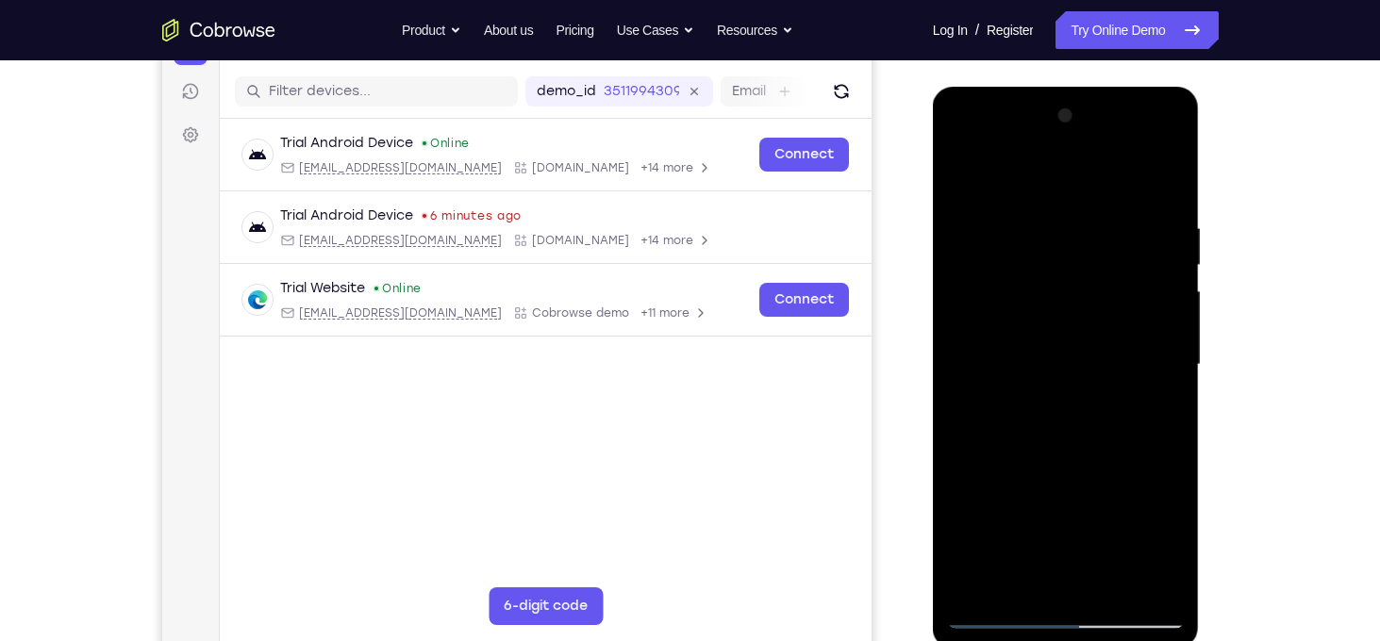
click at [1151, 329] on div at bounding box center [1066, 365] width 238 height 528
drag, startPoint x: 1151, startPoint y: 328, endPoint x: 950, endPoint y: 317, distance: 202.1
click at [950, 317] on div at bounding box center [1066, 365] width 238 height 528
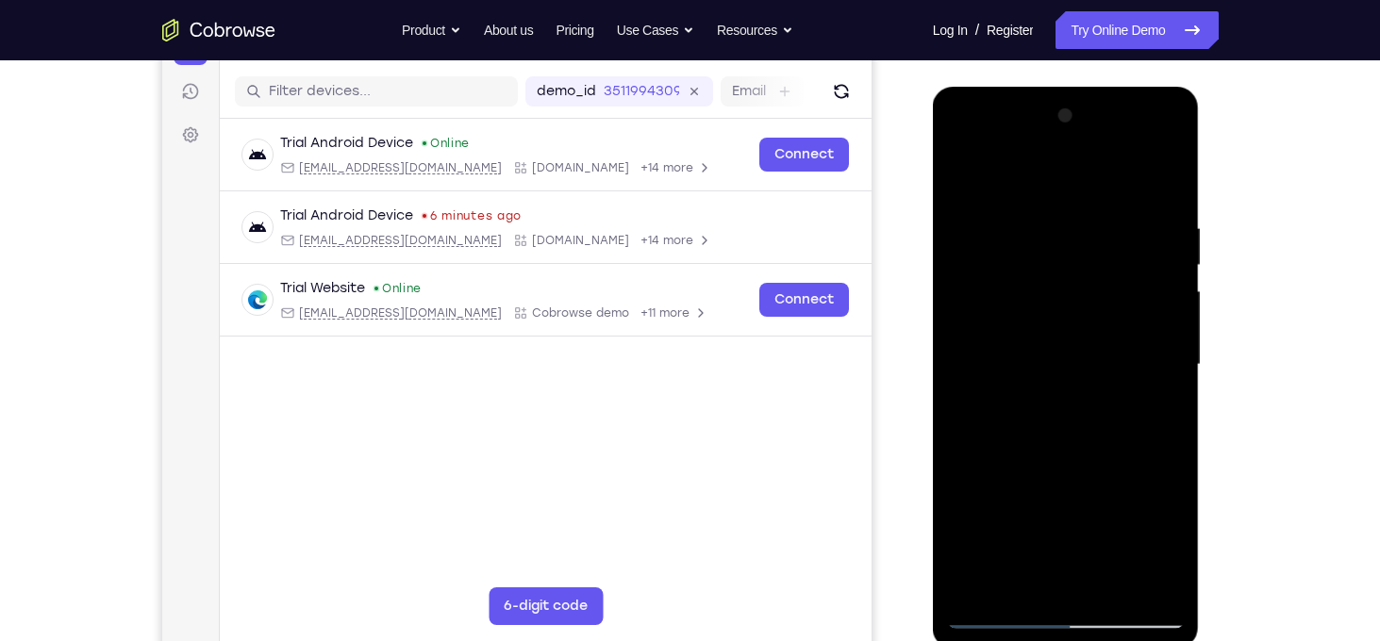
drag, startPoint x: 1148, startPoint y: 316, endPoint x: 858, endPoint y: 346, distance: 291.1
click at [933, 346] on html "Online web based iOS Simulators and Android Emulators. Run iPhone, iPad, Mobile…" at bounding box center [1067, 370] width 269 height 566
click at [1159, 176] on div at bounding box center [1066, 365] width 238 height 528
click at [1109, 578] on div at bounding box center [1066, 365] width 238 height 528
click at [1090, 358] on div at bounding box center [1066, 365] width 238 height 528
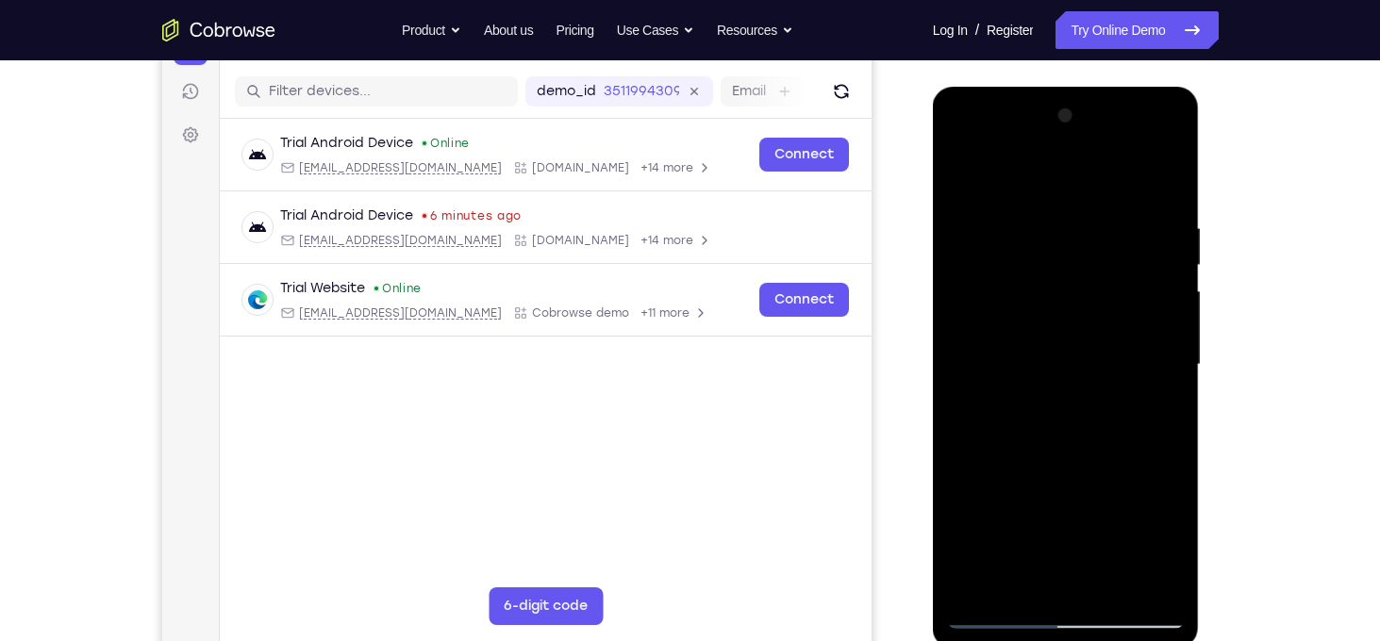
click at [1047, 544] on div at bounding box center [1066, 365] width 238 height 528
click at [1034, 578] on div at bounding box center [1066, 365] width 238 height 528
click at [1029, 342] on div at bounding box center [1066, 365] width 238 height 528
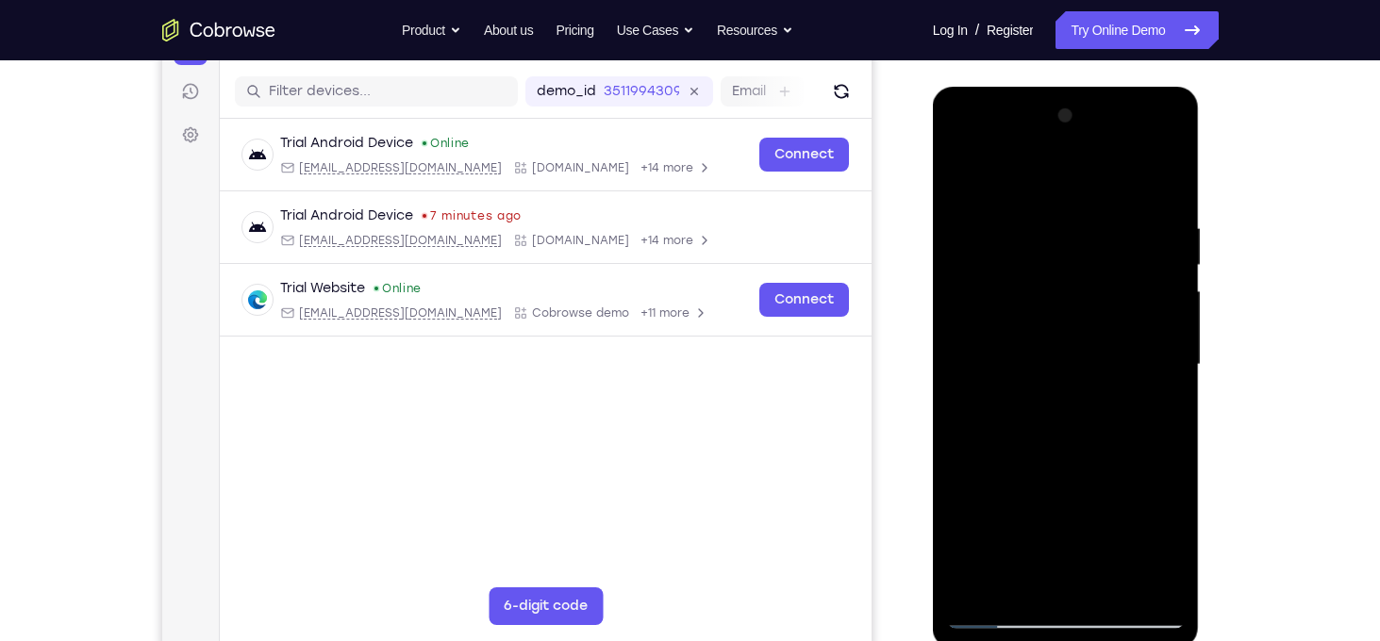
click at [1041, 509] on div at bounding box center [1066, 365] width 238 height 528
click at [966, 177] on div at bounding box center [1066, 365] width 238 height 528
click at [968, 177] on div at bounding box center [1066, 365] width 238 height 528
click at [984, 591] on div at bounding box center [1066, 365] width 238 height 528
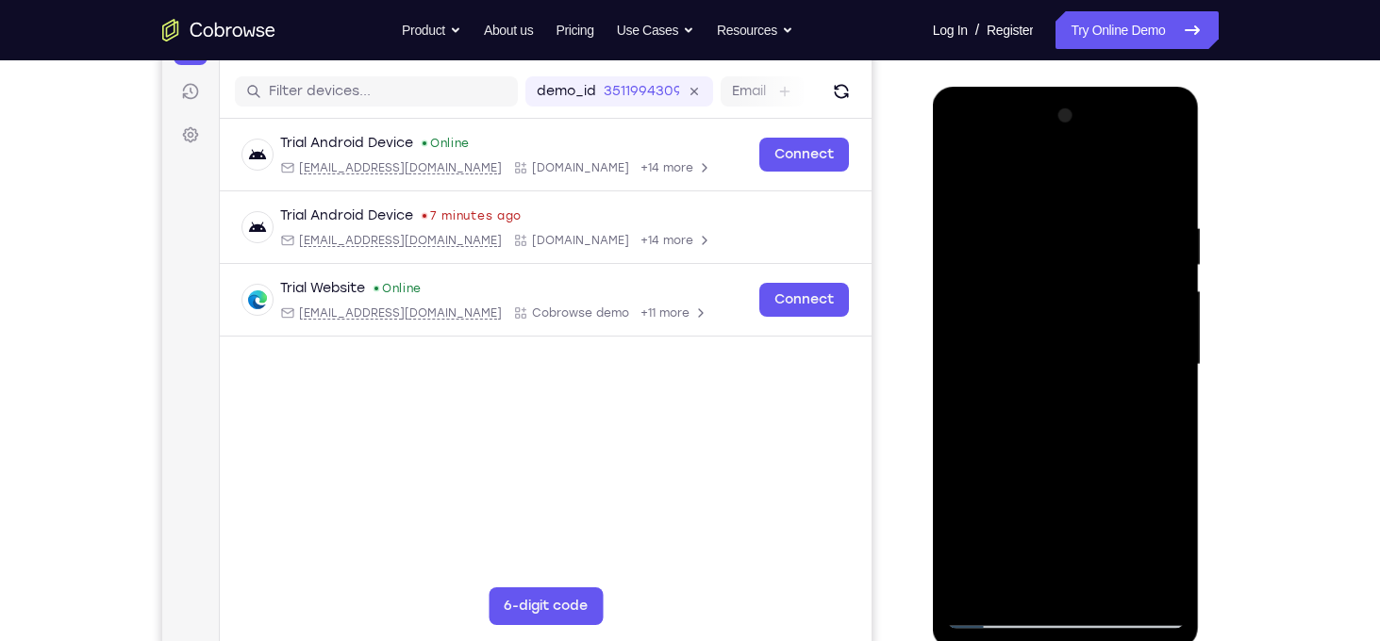
drag, startPoint x: 1071, startPoint y: 175, endPoint x: 1070, endPoint y: 605, distance: 430.0
click at [1070, 605] on div at bounding box center [1066, 365] width 238 height 528
click at [1036, 210] on div at bounding box center [1066, 365] width 238 height 528
click at [1142, 293] on div at bounding box center [1066, 365] width 238 height 528
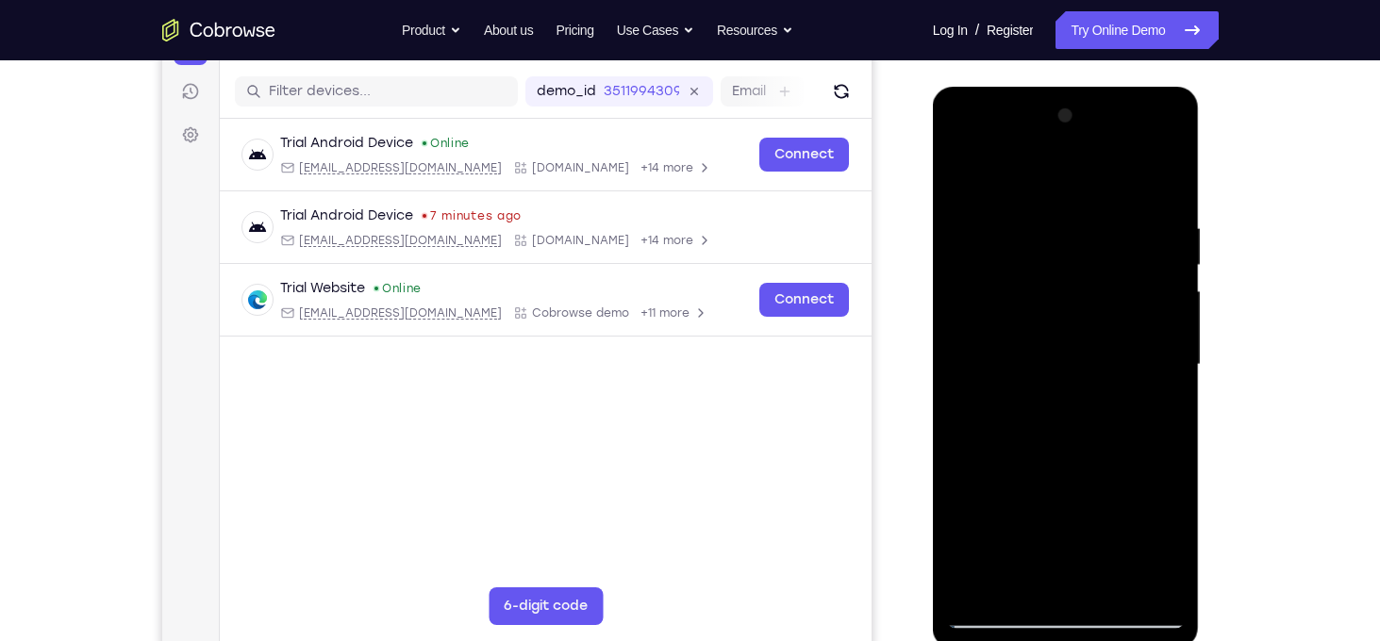
click at [1142, 293] on div at bounding box center [1066, 365] width 238 height 528
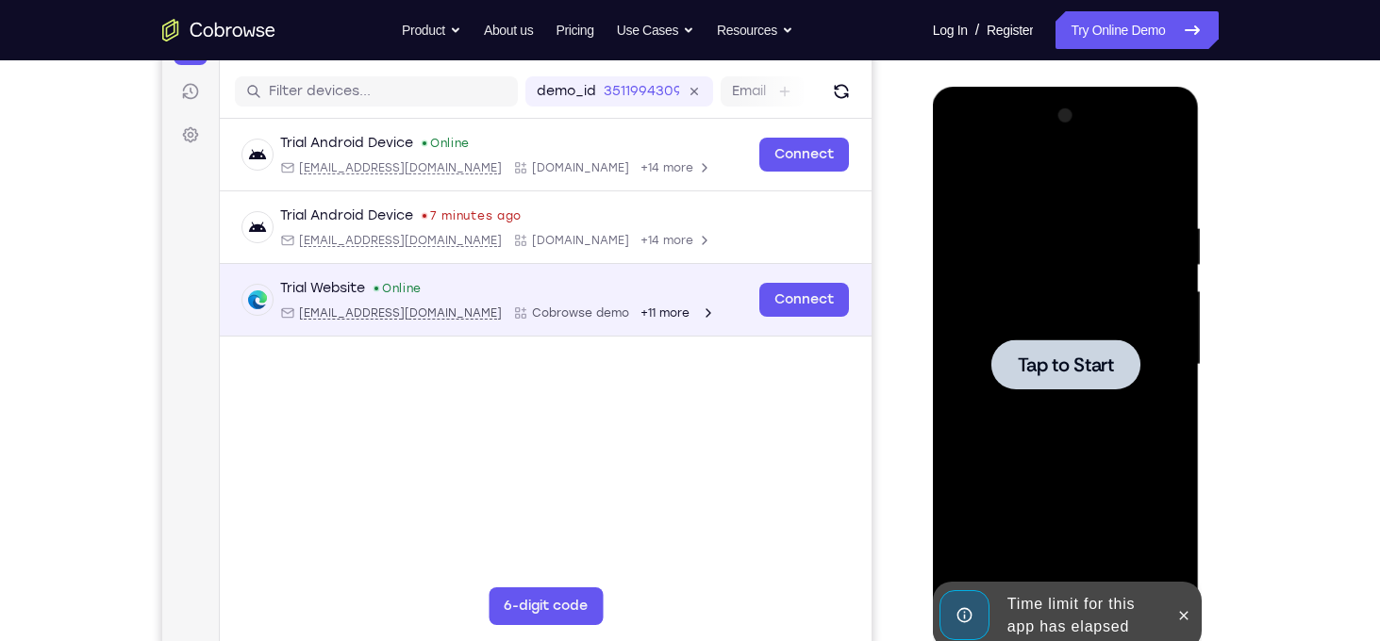
scroll to position [0, 0]
